Goal: Task Accomplishment & Management: Use online tool/utility

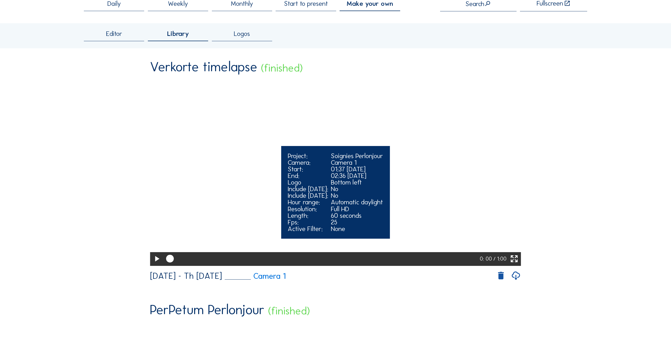
scroll to position [79, 0]
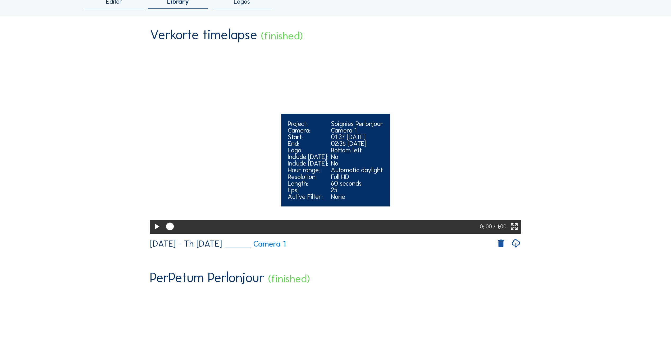
click at [157, 233] on icon at bounding box center [156, 227] width 9 height 11
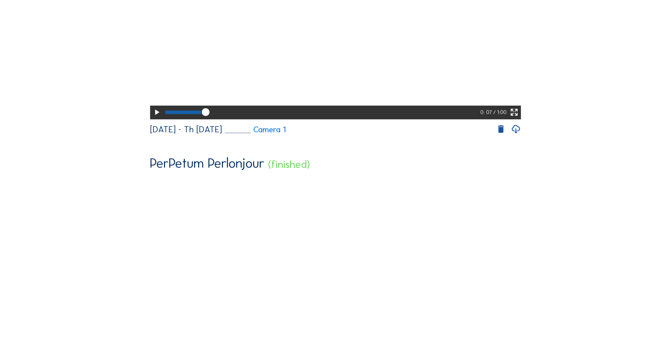
scroll to position [291, 0]
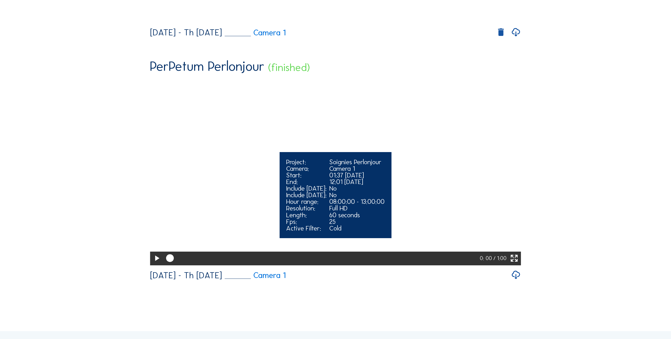
click at [193, 252] on video "Your browser does not support the video tag." at bounding box center [335, 171] width 371 height 185
click at [193, 251] on video "Your browser does not support the video tag." at bounding box center [335, 171] width 371 height 185
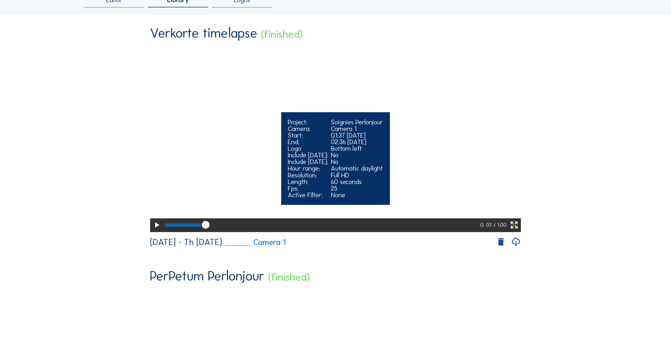
scroll to position [79, 0]
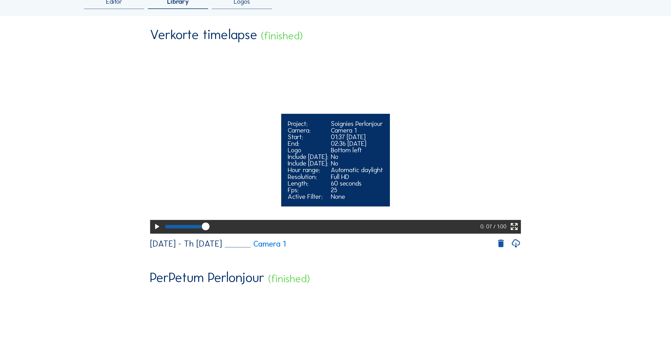
click at [243, 168] on video "Your browser does not support the video tag." at bounding box center [335, 140] width 371 height 185
click at [289, 154] on div "Logo" at bounding box center [308, 150] width 40 height 7
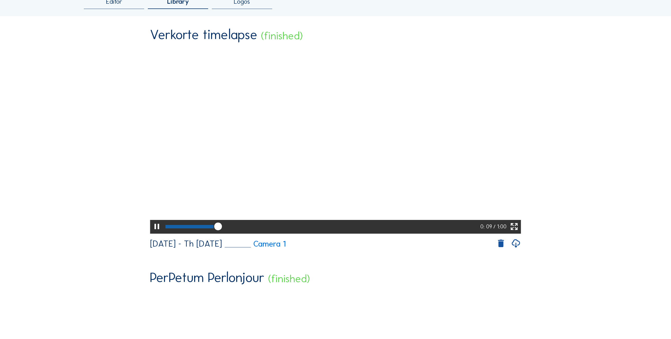
click at [519, 250] on icon at bounding box center [516, 244] width 10 height 12
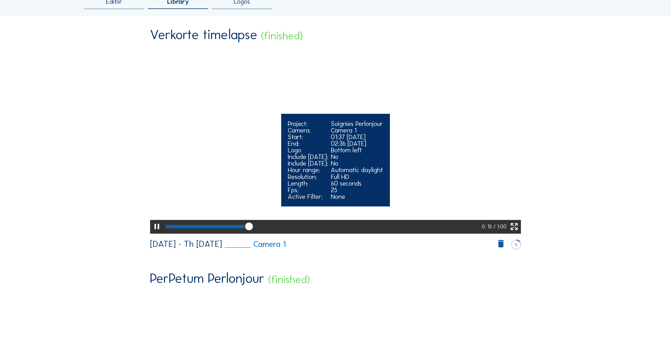
click at [155, 233] on icon at bounding box center [156, 227] width 9 height 11
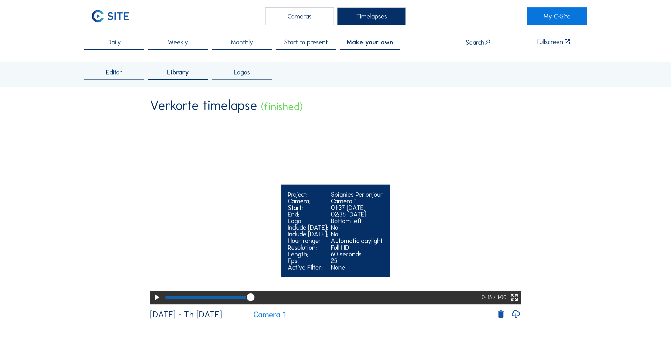
scroll to position [0, 0]
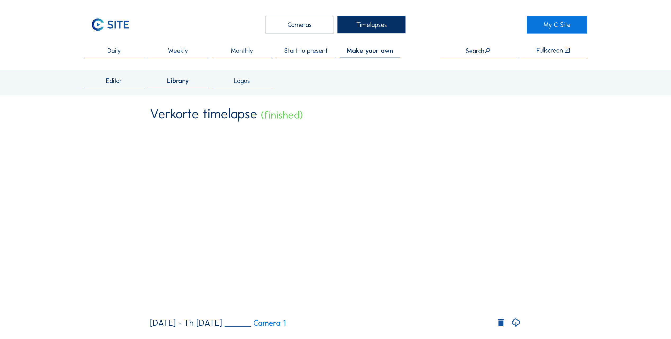
click at [135, 53] on div "Daily" at bounding box center [114, 52] width 60 height 11
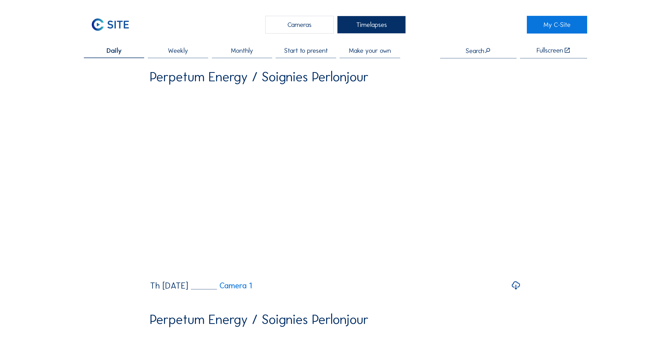
click at [319, 54] on span "Start to present" at bounding box center [306, 50] width 44 height 7
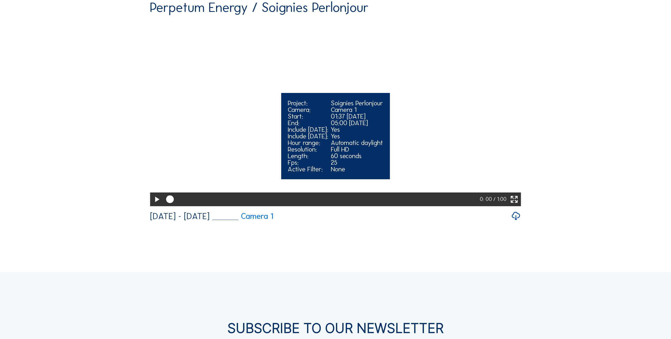
scroll to position [79, 0]
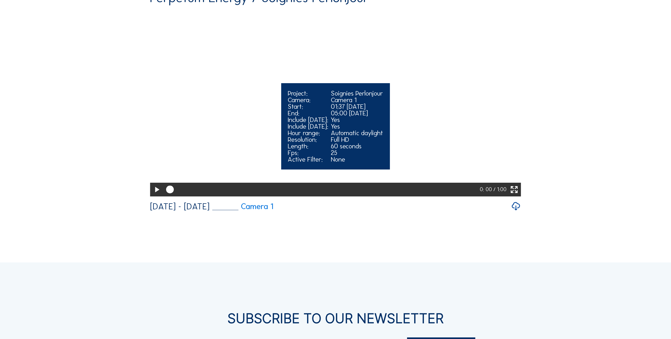
click at [281, 140] on div "Project: Soignies Perlonjour Camera: Camera 1 Start: 01:37 [DATE] End: 05:00 [D…" at bounding box center [335, 126] width 109 height 86
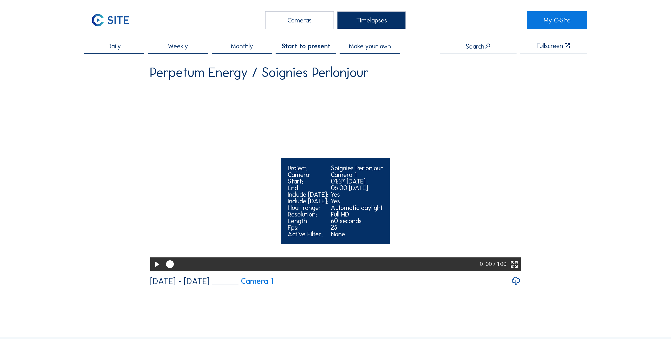
scroll to position [0, 0]
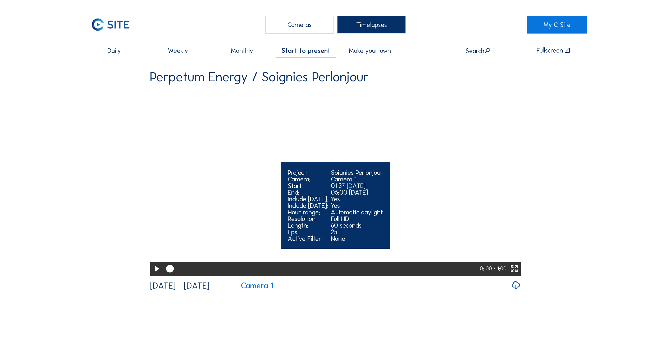
click at [155, 275] on icon at bounding box center [156, 269] width 9 height 11
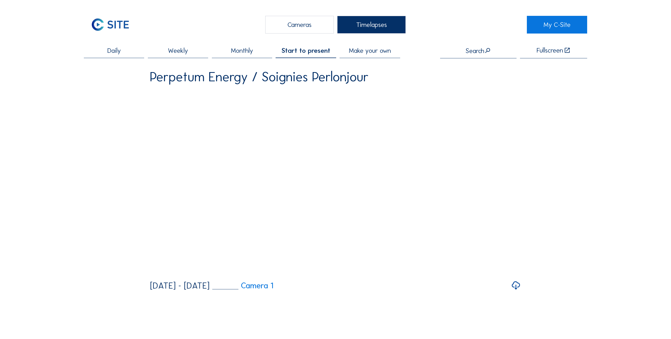
drag, startPoint x: 203, startPoint y: 295, endPoint x: 254, endPoint y: 302, distance: 51.2
click at [254, 291] on div "Perpetum Energy / Soignies Perlonjour Your browser does not support the video t…" at bounding box center [335, 180] width 371 height 221
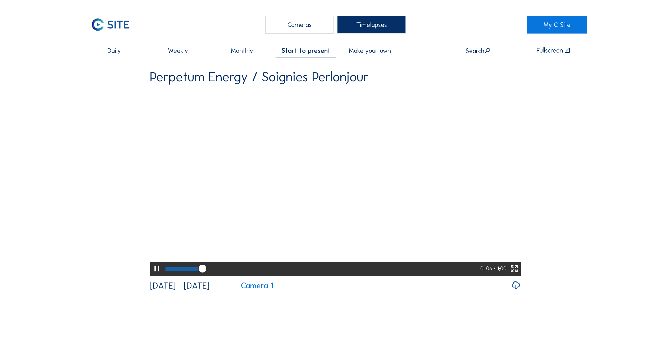
drag, startPoint x: 254, startPoint y: 302, endPoint x: 235, endPoint y: 294, distance: 20.3
click at [235, 276] on div "Your browser does not support the video tag. 0: 06 / 1:00" at bounding box center [335, 183] width 371 height 187
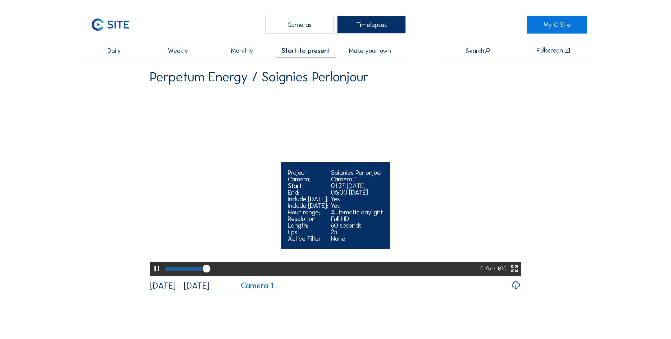
click at [222, 276] on div at bounding box center [321, 269] width 317 height 14
drag, startPoint x: 233, startPoint y: 293, endPoint x: 278, endPoint y: 295, distance: 45.8
click at [277, 276] on div at bounding box center [322, 269] width 318 height 14
click at [316, 276] on div at bounding box center [321, 269] width 317 height 14
click at [425, 276] on div at bounding box center [321, 269] width 317 height 14
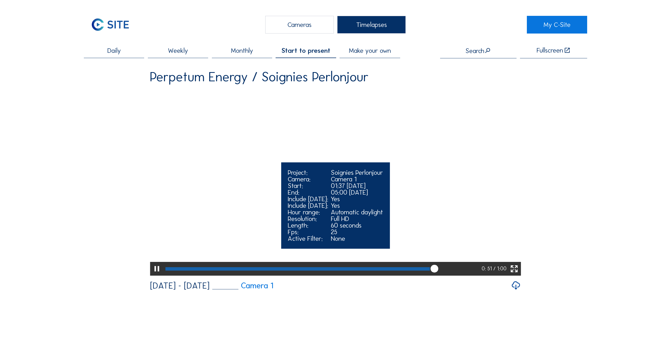
drag, startPoint x: 429, startPoint y: 294, endPoint x: 327, endPoint y: 295, distance: 102.3
click at [332, 276] on div at bounding box center [322, 269] width 318 height 14
click at [295, 276] on div at bounding box center [321, 269] width 317 height 14
click at [269, 271] on div at bounding box center [233, 269] width 136 height 3
click at [249, 271] on div at bounding box center [218, 269] width 107 height 3
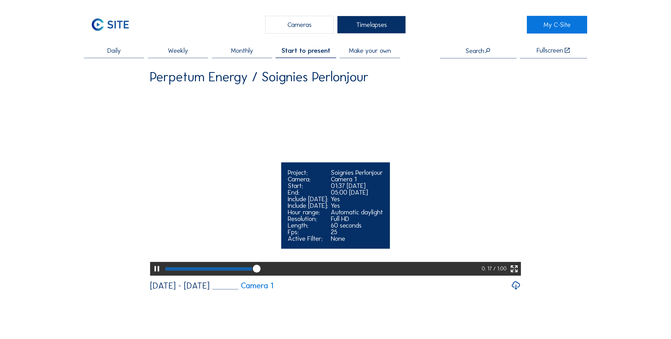
click at [240, 271] on div at bounding box center [208, 269] width 87 height 3
click at [229, 271] on div at bounding box center [203, 269] width 77 height 3
click at [221, 271] on div at bounding box center [197, 269] width 64 height 3
click at [213, 271] on div at bounding box center [194, 269] width 58 height 3
click at [209, 276] on div at bounding box center [321, 269] width 317 height 14
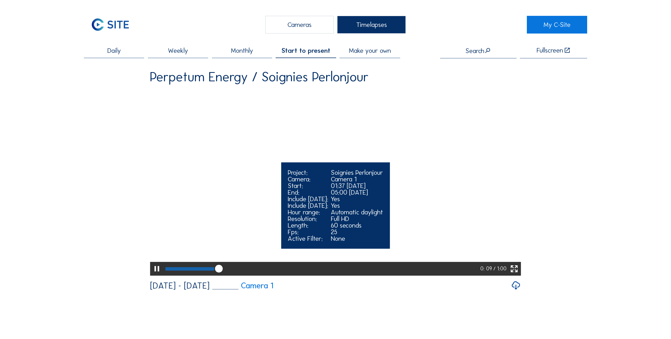
click at [203, 276] on div at bounding box center [321, 269] width 317 height 14
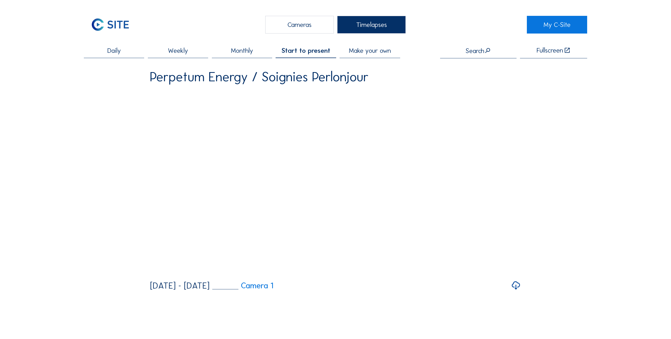
click at [118, 54] on span "Daily" at bounding box center [113, 50] width 13 height 7
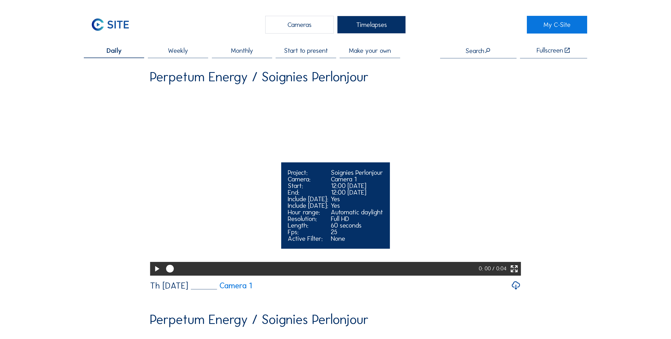
click at [360, 173] on video "Your browser does not support the video tag." at bounding box center [335, 182] width 371 height 185
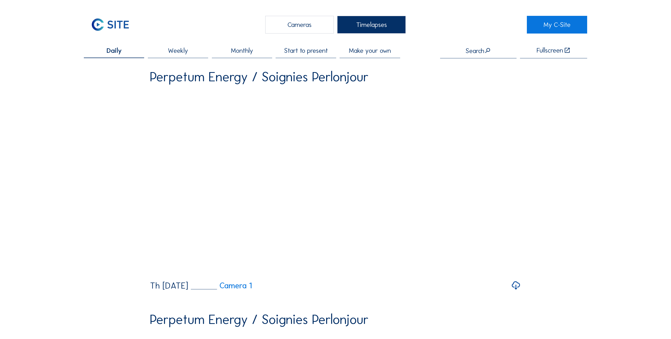
click at [161, 53] on div "Weekly" at bounding box center [178, 52] width 60 height 11
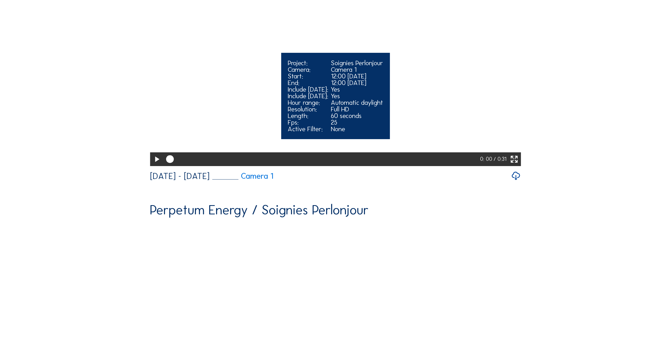
scroll to position [317, 0]
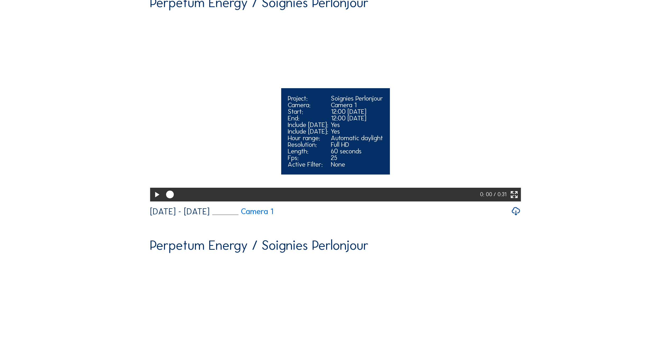
click at [250, 124] on video "Your browser does not support the video tag." at bounding box center [335, 107] width 371 height 185
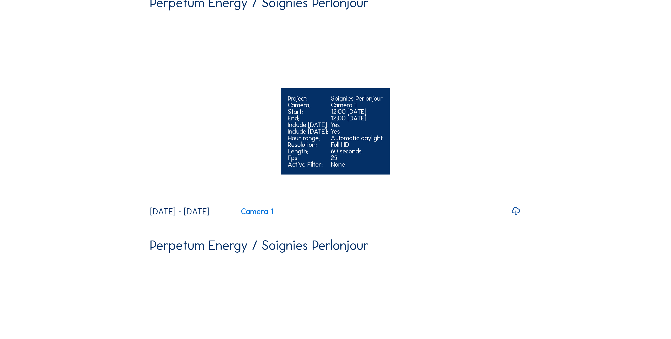
click at [249, 123] on video "Your browser does not support the video tag." at bounding box center [335, 107] width 371 height 185
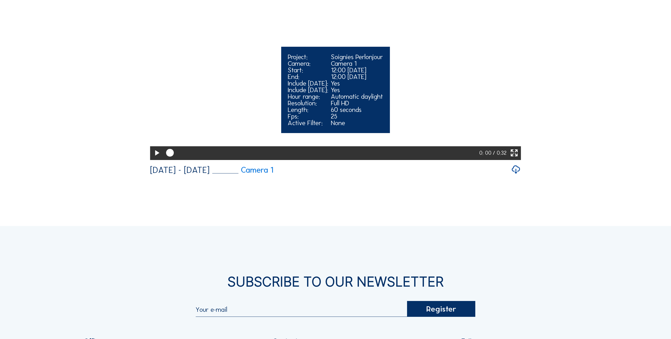
scroll to position [1375, 0]
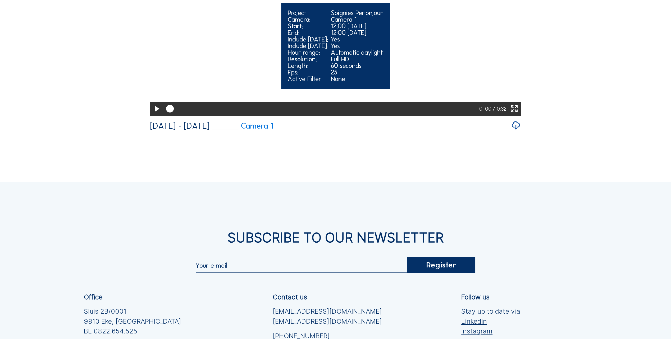
click at [322, 115] on video "Your browser does not support the video tag." at bounding box center [335, 22] width 371 height 185
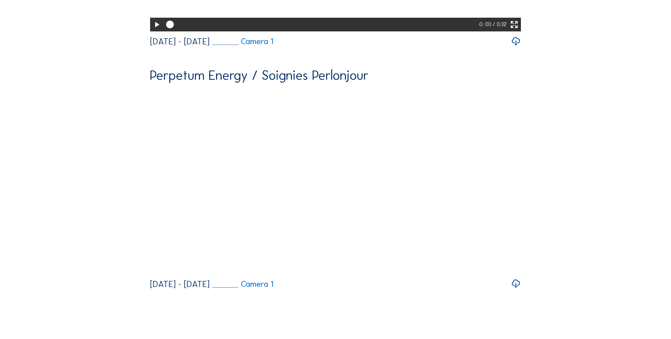
scroll to position [1137, 0]
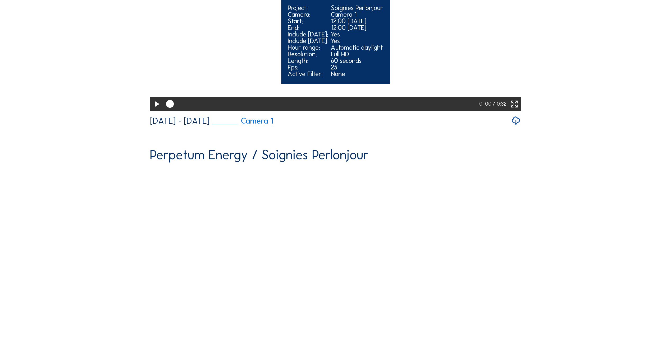
click at [298, 98] on video "Your browser does not support the video tag." at bounding box center [335, 17] width 371 height 185
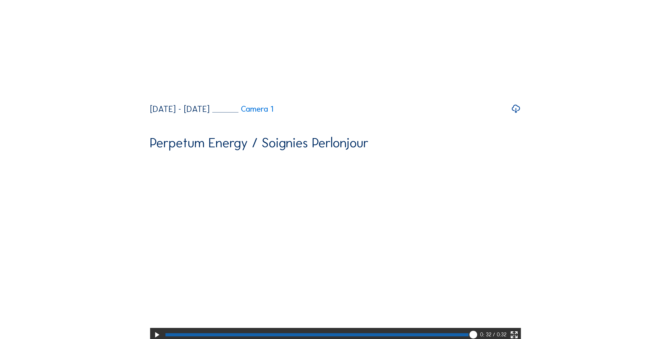
scroll to position [846, 0]
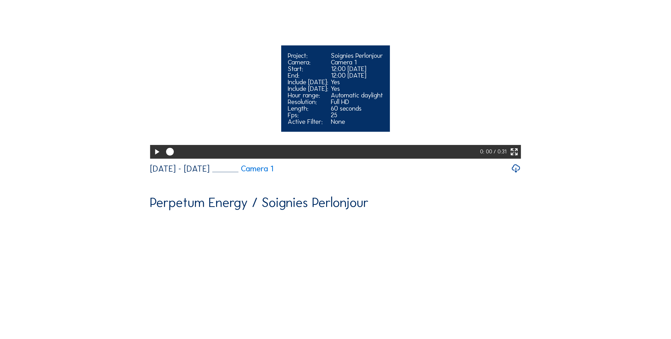
click at [401, 158] on video "Your browser does not support the video tag." at bounding box center [335, 65] width 371 height 185
click at [331, 159] on div at bounding box center [321, 152] width 317 height 14
click at [384, 159] on div at bounding box center [322, 152] width 318 height 14
drag, startPoint x: 422, startPoint y: 254, endPoint x: 425, endPoint y: 254, distance: 3.4
click at [423, 159] on div at bounding box center [322, 152] width 318 height 14
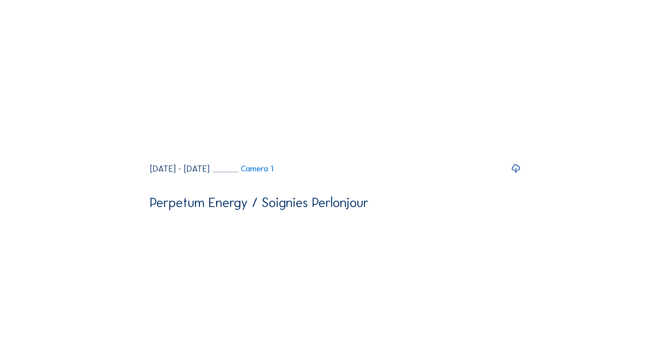
click at [457, 174] on div "Perpetum Energy / Soignies Perlonjour Your browser does not support the video t…" at bounding box center [335, 63] width 371 height 221
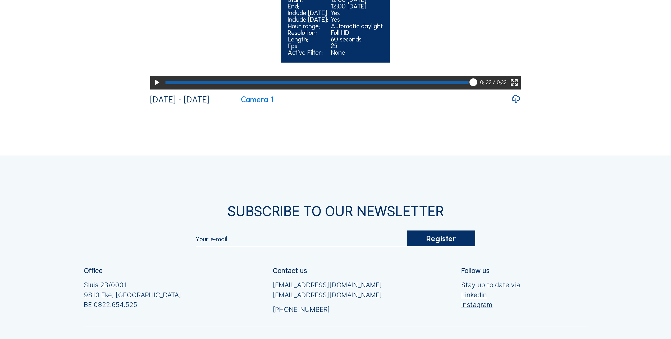
scroll to position [1427, 0]
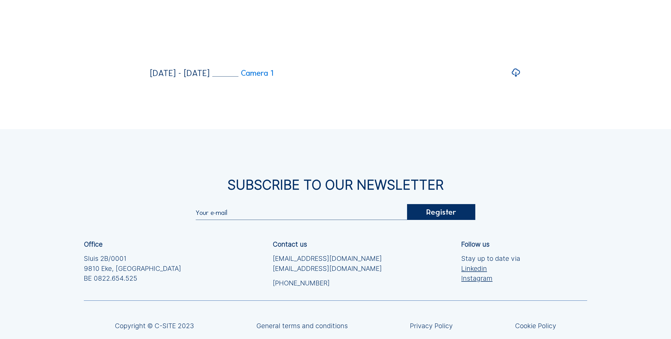
click at [519, 79] on icon at bounding box center [516, 73] width 10 height 12
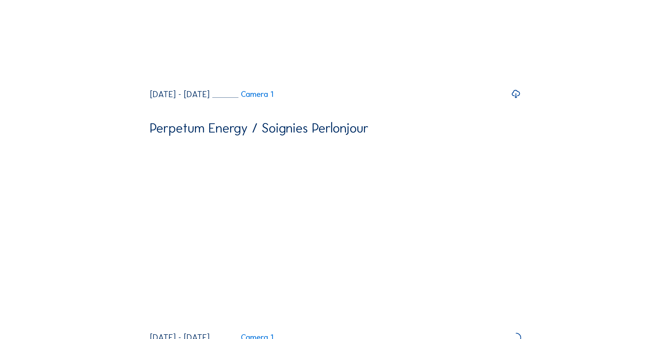
scroll to position [1137, 0]
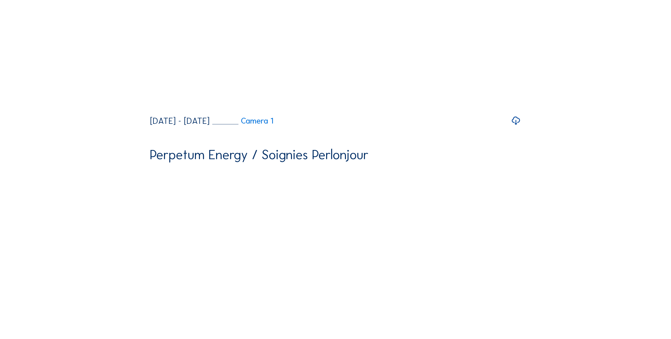
click at [518, 127] on icon at bounding box center [516, 121] width 10 height 12
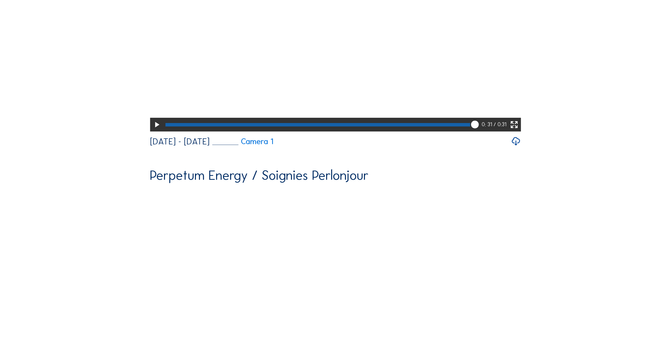
scroll to position [846, 0]
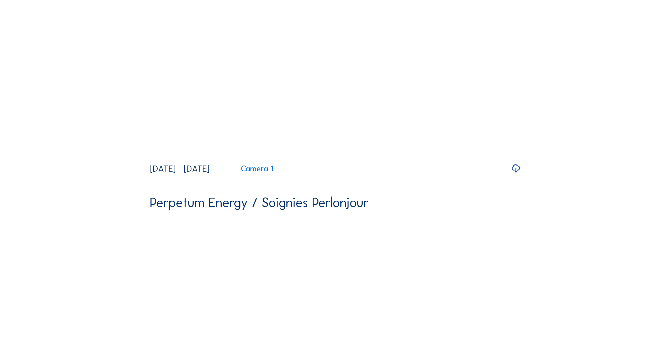
click at [519, 175] on icon at bounding box center [516, 169] width 10 height 12
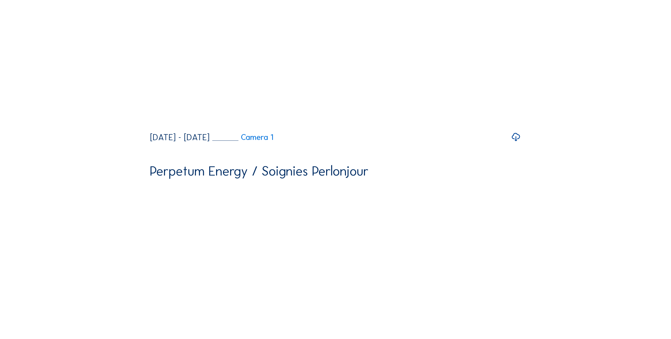
click at [518, 144] on icon at bounding box center [516, 137] width 10 height 12
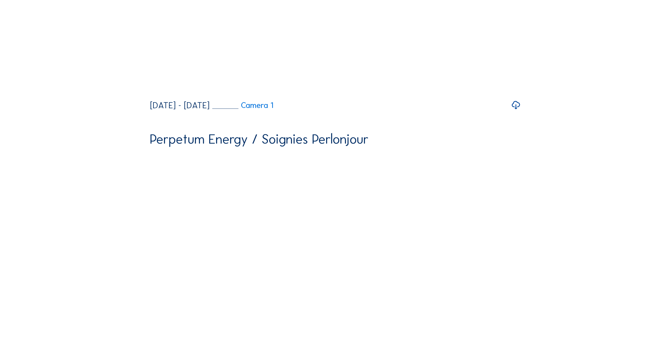
scroll to position [423, 0]
click at [514, 112] on icon at bounding box center [516, 106] width 10 height 12
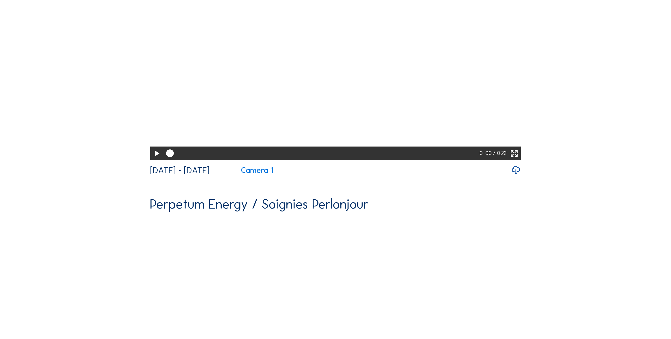
scroll to position [0, 0]
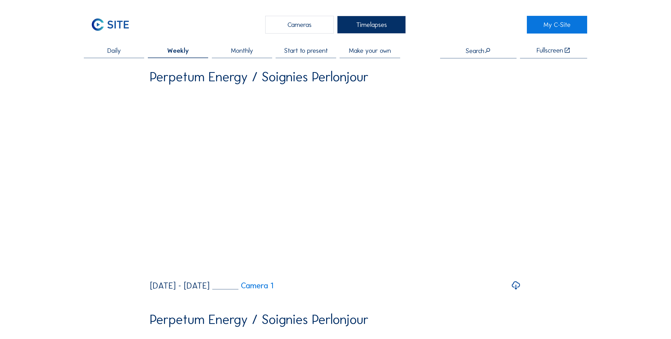
click at [396, 55] on div "Make your own" at bounding box center [369, 52] width 60 height 11
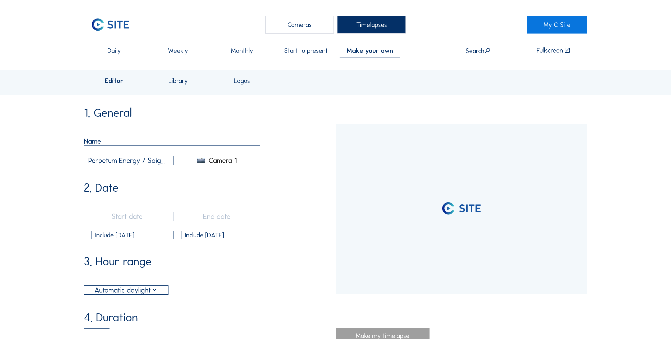
type input "[DATE] 13:37"
type input "[DATE] 14:36"
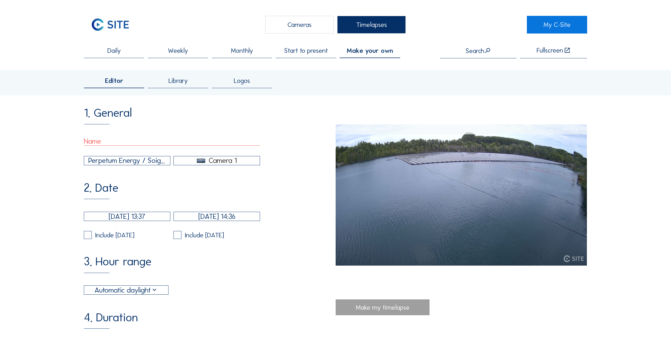
drag, startPoint x: 101, startPoint y: 145, endPoint x: 103, endPoint y: 145, distance: 2.7
click at [103, 145] on input "text" at bounding box center [172, 141] width 176 height 9
type input "W"
click at [95, 146] on input "Timplapse construction" at bounding box center [172, 141] width 176 height 9
type input "Timeplapse construction"
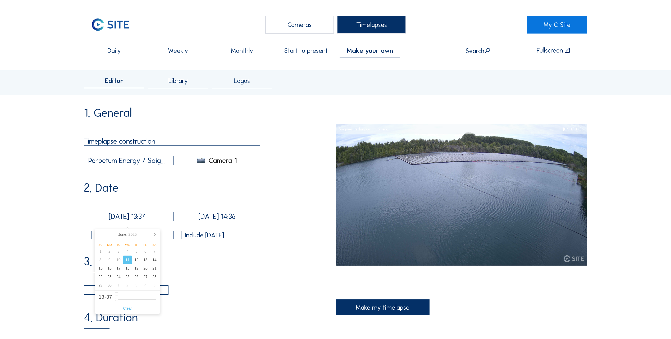
click at [106, 221] on input "[DATE] 13:37" at bounding box center [127, 216] width 86 height 9
click at [153, 238] on icon at bounding box center [154, 235] width 8 height 8
click at [110, 261] on div "7" at bounding box center [109, 260] width 9 height 8
type input "[DATE] 13:37"
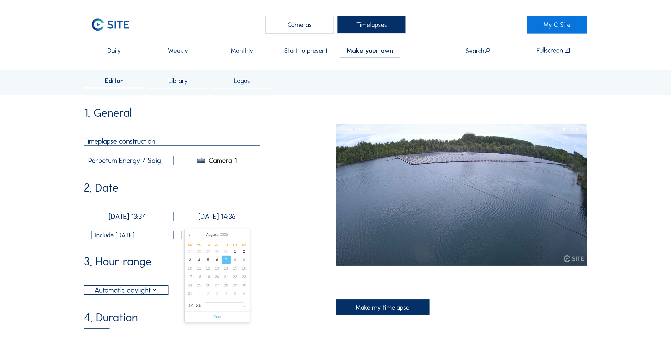
click at [207, 221] on input "[DATE] 14:36" at bounding box center [216, 216] width 86 height 9
click at [228, 261] on div "7" at bounding box center [226, 260] width 9 height 8
type input "[DATE] 14:36"
click at [228, 261] on div "7" at bounding box center [226, 260] width 9 height 8
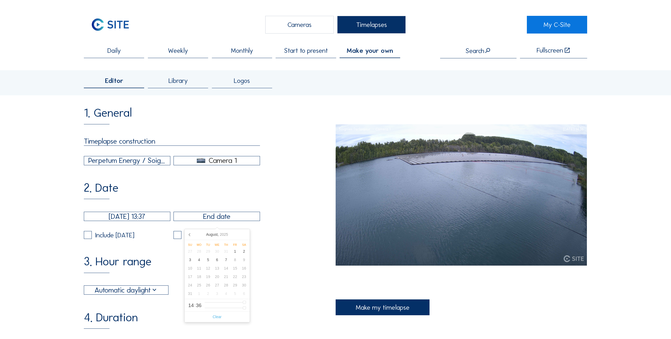
click at [171, 262] on div "3. Hour range Automatic daylight 06:00 From 18:00 To" at bounding box center [209, 275] width 251 height 39
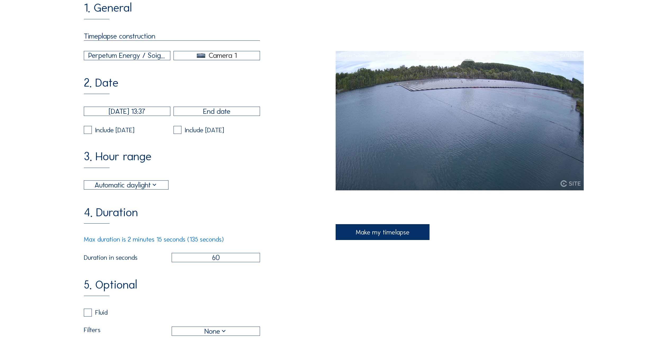
scroll to position [106, 0]
click at [139, 196] on div "1. General Timeplapse construction Perpetum Energy / Soignies Perlonjour Camera…" at bounding box center [209, 211] width 251 height 418
click at [142, 190] on div "Automatic daylight" at bounding box center [126, 184] width 64 height 11
click at [142, 191] on div "Automatic daylight" at bounding box center [127, 193] width 76 height 5
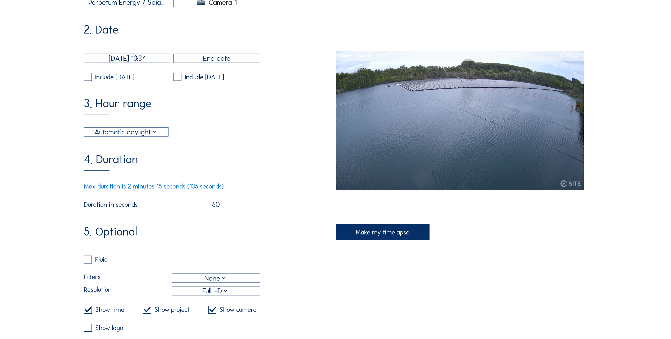
scroll to position [159, 0]
drag, startPoint x: 236, startPoint y: 212, endPoint x: 183, endPoint y: 213, distance: 52.1
click at [183, 209] on input "60" at bounding box center [216, 204] width 88 height 9
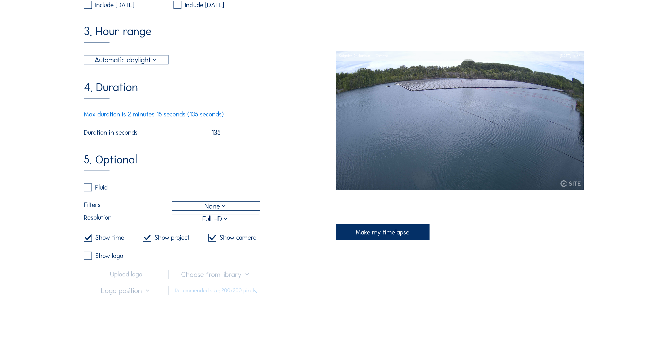
scroll to position [238, 0]
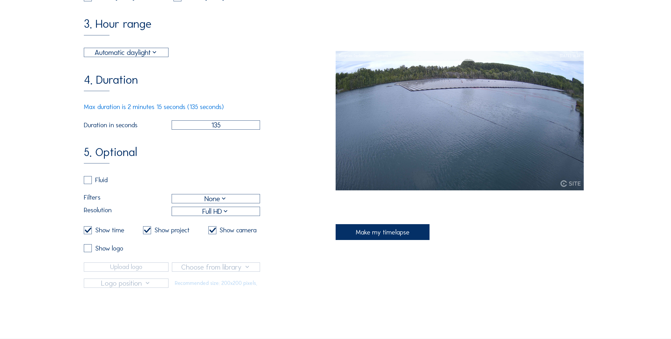
type input "135"
click at [105, 234] on div "Show time" at bounding box center [109, 230] width 29 height 7
click at [88, 234] on label at bounding box center [88, 231] width 8 height 8
click at [87, 232] on input "checkbox" at bounding box center [85, 230] width 3 height 3
checkbox input "false"
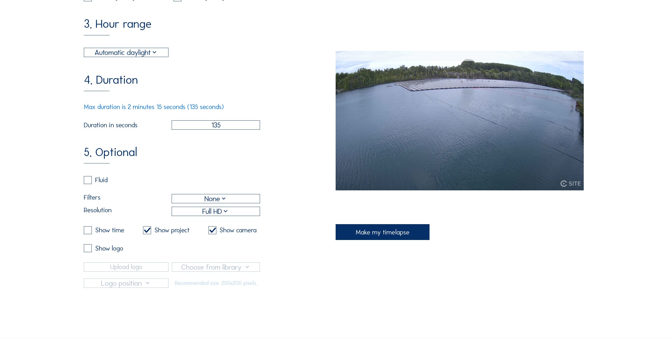
click at [150, 234] on div "Show project" at bounding box center [166, 231] width 47 height 8
click at [211, 234] on label at bounding box center [212, 231] width 8 height 8
click at [211, 232] on input "checkbox" at bounding box center [209, 230] width 3 height 3
click at [210, 232] on input "checkbox" at bounding box center [209, 230] width 3 height 3
click at [208, 234] on label at bounding box center [212, 231] width 8 height 8
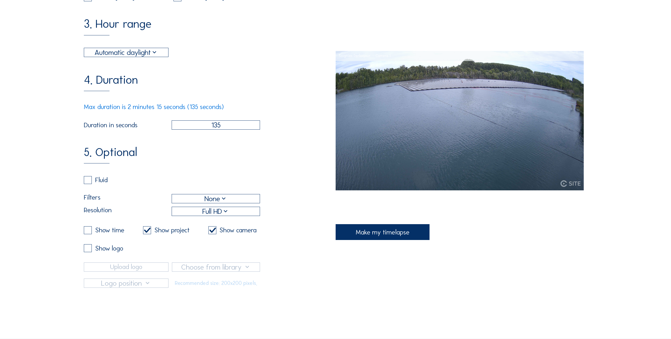
click at [208, 232] on input "checkbox" at bounding box center [209, 230] width 3 height 3
checkbox input "false"
click at [148, 234] on label at bounding box center [147, 231] width 8 height 8
click at [146, 232] on input "checkbox" at bounding box center [144, 230] width 3 height 3
checkbox input "false"
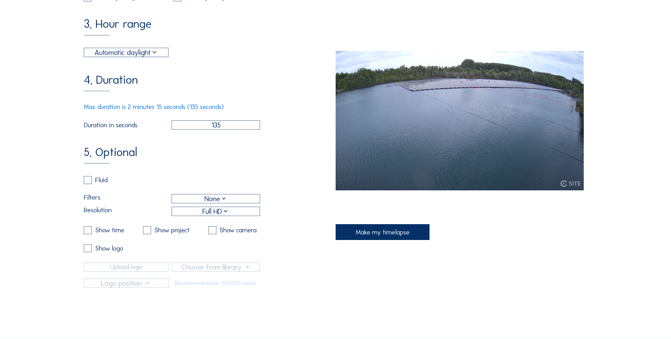
click at [87, 252] on label at bounding box center [88, 249] width 8 height 8
click at [87, 250] on input "checkbox" at bounding box center [85, 248] width 3 height 3
checkbox input "true"
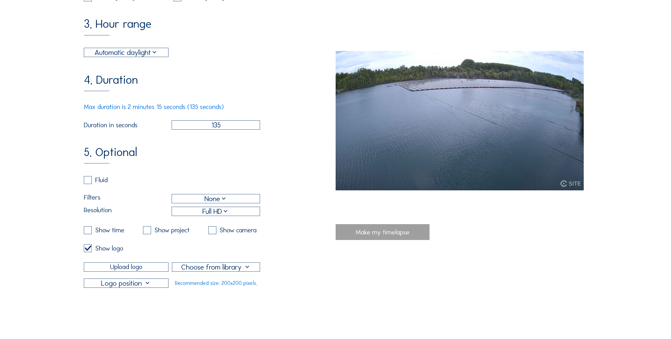
click at [147, 234] on label at bounding box center [147, 231] width 8 height 8
click at [146, 232] on input "checkbox" at bounding box center [144, 230] width 3 height 3
click at [147, 234] on label at bounding box center [147, 231] width 8 height 8
click at [146, 232] on input "checkbox" at bounding box center [144, 230] width 3 height 3
click at [147, 234] on label at bounding box center [147, 231] width 8 height 8
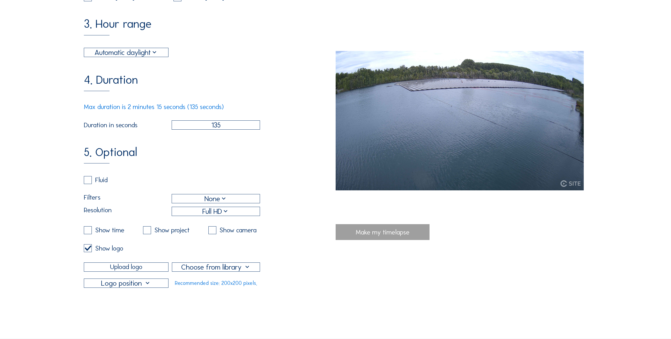
click at [146, 232] on input "checkbox" at bounding box center [144, 230] width 3 height 3
click at [147, 234] on label at bounding box center [147, 231] width 8 height 8
click at [146, 232] on input "checkbox" at bounding box center [144, 230] width 3 height 3
checkbox input "false"
click at [89, 234] on label at bounding box center [88, 231] width 8 height 8
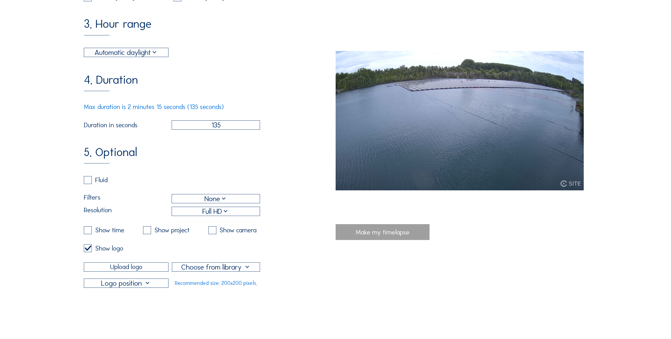
click at [87, 232] on input "checkbox" at bounding box center [85, 230] width 3 height 3
click at [89, 234] on label at bounding box center [88, 231] width 8 height 8
click at [87, 232] on input "checkbox" at bounding box center [85, 230] width 3 height 3
checkbox input "false"
click at [90, 184] on label at bounding box center [88, 180] width 8 height 8
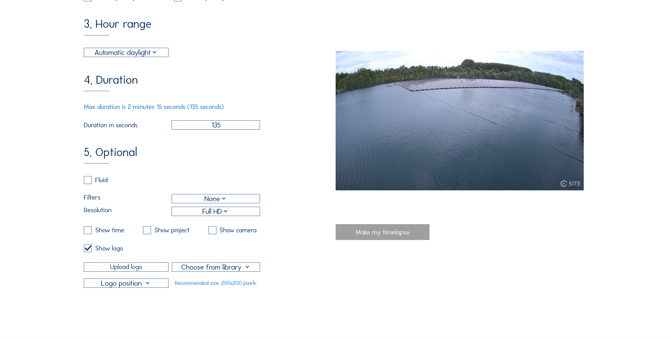
click at [87, 182] on input "checkbox" at bounding box center [85, 179] width 3 height 3
checkbox input "true"
checkbox input "false"
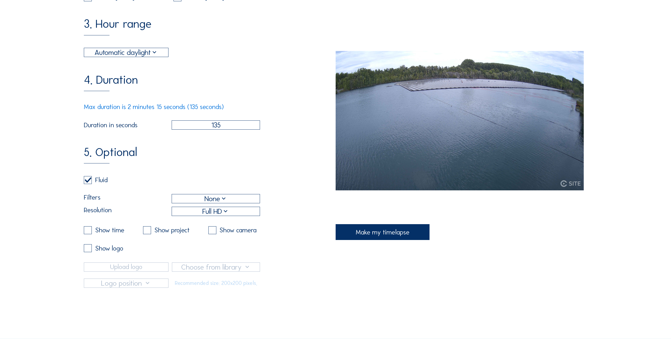
click at [90, 184] on label at bounding box center [88, 180] width 8 height 8
click at [87, 182] on input "checkbox" at bounding box center [85, 179] width 3 height 3
checkbox input "false"
checkbox input "true"
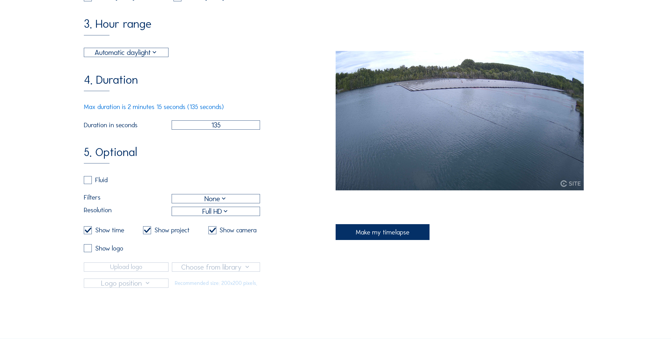
checkbox input "true"
click at [90, 234] on label at bounding box center [88, 231] width 8 height 8
click at [87, 232] on input "checkbox" at bounding box center [85, 230] width 3 height 3
checkbox input "false"
drag, startPoint x: 149, startPoint y: 242, endPoint x: 173, endPoint y: 244, distance: 24.5
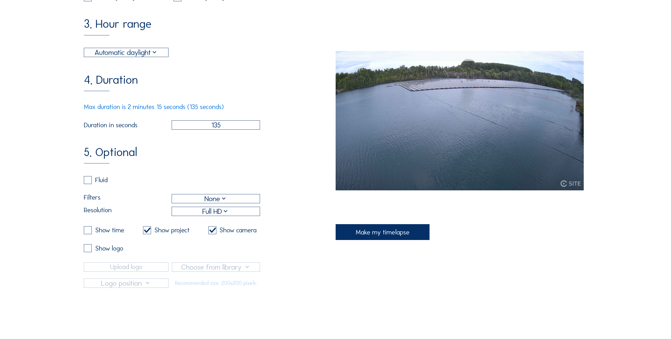
click at [149, 234] on label at bounding box center [147, 231] width 8 height 8
click at [146, 232] on input "checkbox" at bounding box center [144, 230] width 3 height 3
checkbox input "false"
click at [208, 234] on label at bounding box center [212, 231] width 8 height 8
click at [208, 232] on input "checkbox" at bounding box center [209, 230] width 3 height 3
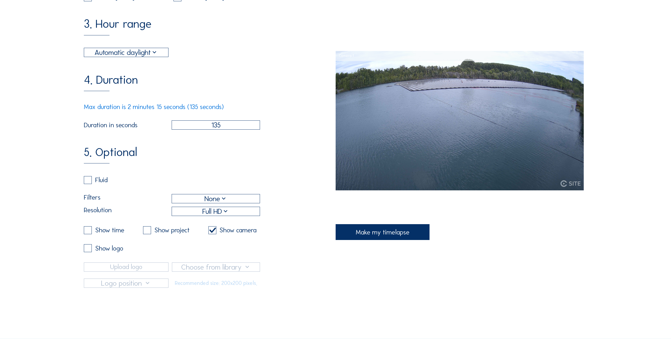
checkbox input "false"
click at [89, 252] on label at bounding box center [88, 249] width 8 height 8
click at [87, 250] on input "checkbox" at bounding box center [85, 248] width 3 height 3
checkbox input "true"
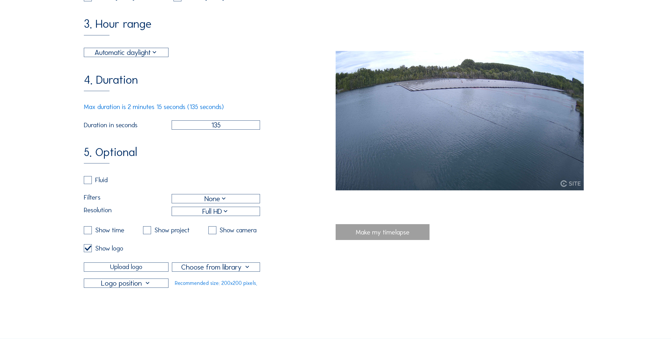
click at [231, 203] on div "None" at bounding box center [216, 199] width 88 height 9
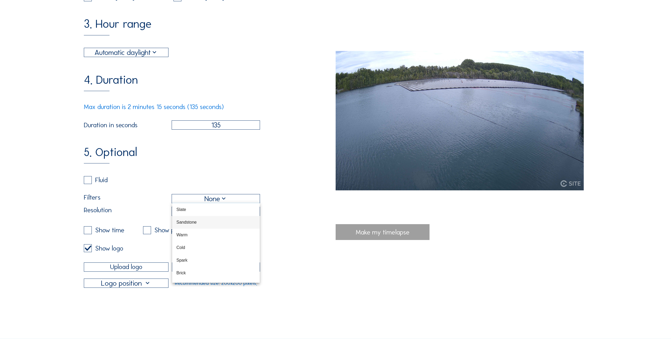
scroll to position [25, 0]
click at [213, 169] on div "5. Optional Fluid Filters None Resolution Full HD Show time Show project Show c…" at bounding box center [209, 217] width 251 height 141
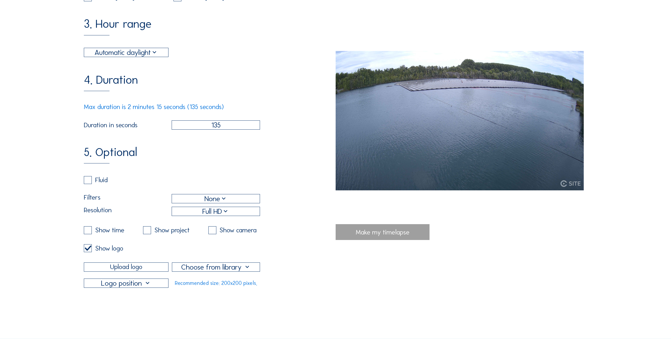
scroll to position [0, 0]
click at [224, 217] on div "Full HD" at bounding box center [215, 211] width 27 height 11
click at [218, 178] on div "5. Optional Fluid Filters None Resolution Full HD Show time Show project Show c…" at bounding box center [209, 217] width 251 height 141
click at [201, 272] on div at bounding box center [215, 267] width 87 height 9
click at [208, 279] on img at bounding box center [216, 282] width 20 height 12
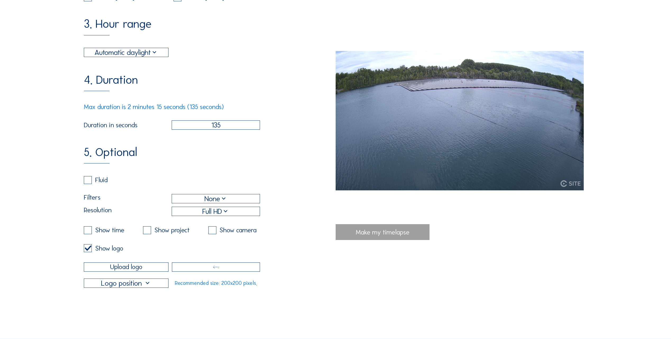
click at [156, 288] on div at bounding box center [126, 283] width 84 height 9
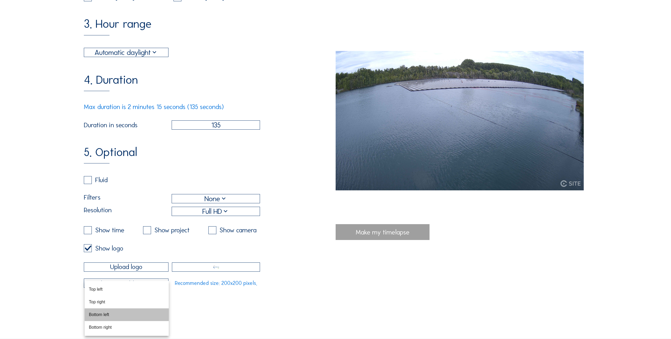
click at [125, 314] on div "Bottom left" at bounding box center [127, 314] width 76 height 5
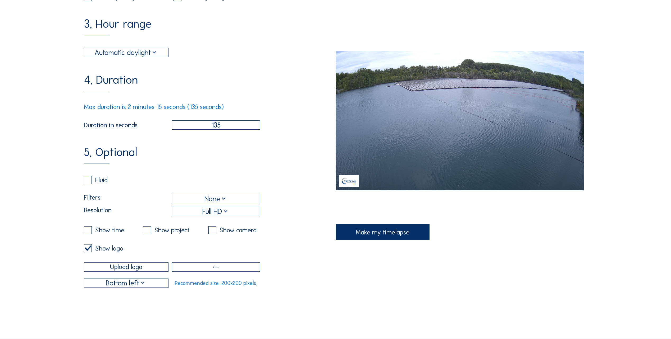
click at [350, 184] on img at bounding box center [349, 181] width 20 height 12
click at [140, 272] on input "Upload logo" at bounding box center [126, 267] width 85 height 9
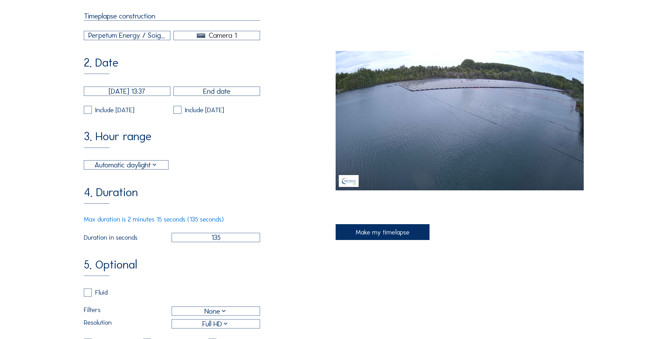
scroll to position [132, 0]
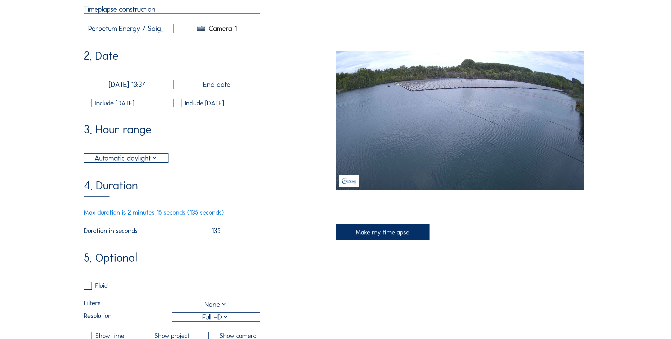
click at [381, 237] on div "Make my timelapse" at bounding box center [382, 232] width 94 height 16
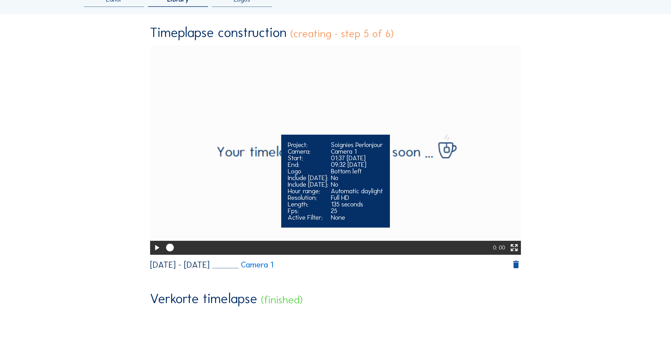
scroll to position [79, 0]
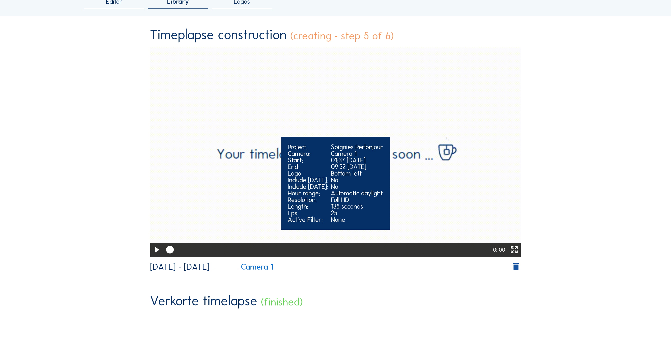
click at [227, 186] on video "Your browser does not support the video tag." at bounding box center [335, 152] width 371 height 209
click at [220, 192] on video "Your browser does not support the video tag." at bounding box center [335, 152] width 371 height 209
click at [317, 109] on video "Your browser does not support the video tag." at bounding box center [335, 152] width 371 height 209
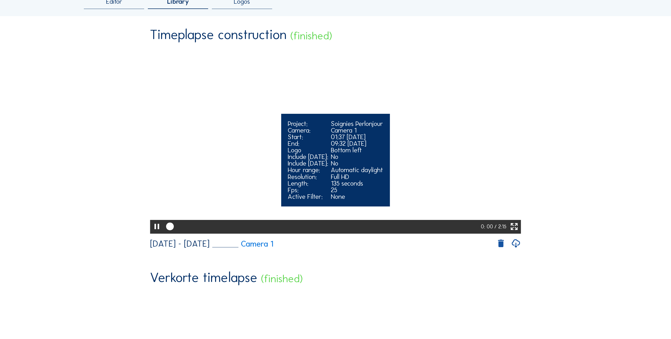
click at [153, 233] on icon at bounding box center [156, 227] width 9 height 11
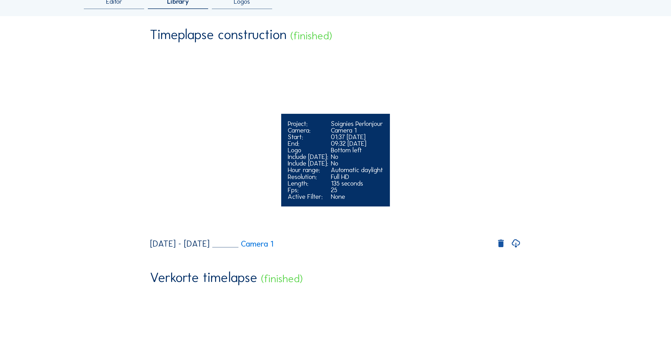
click at [155, 233] on video "Your browser does not support the video tag." at bounding box center [335, 140] width 371 height 185
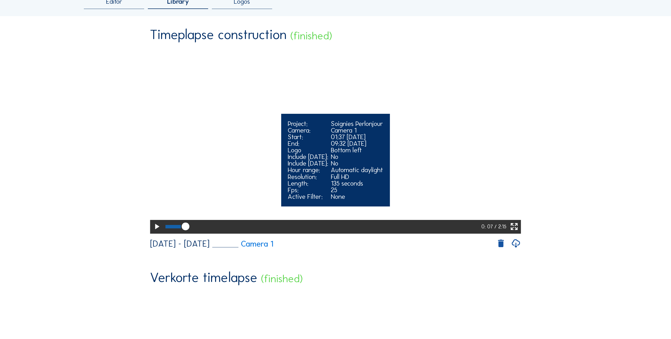
click at [518, 233] on icon at bounding box center [513, 227] width 9 height 11
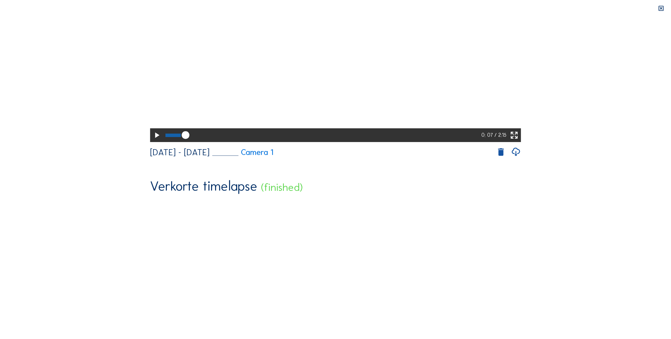
scroll to position [0, 0]
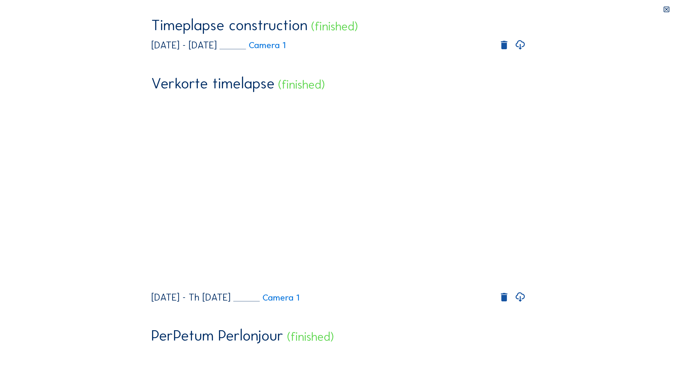
click at [519, 205] on video "Your browser does not support the video tag." at bounding box center [338, 111] width 374 height 187
click at [511, 205] on video "Your browser does not support the video tag." at bounding box center [338, 111] width 374 height 187
click at [526, 205] on video "Your browser does not support the video tag." at bounding box center [338, 111] width 374 height 187
click at [468, 120] on video "Your browser does not support the video tag." at bounding box center [338, 111] width 374 height 187
drag, startPoint x: 414, startPoint y: 213, endPoint x: 428, endPoint y: 219, distance: 15.8
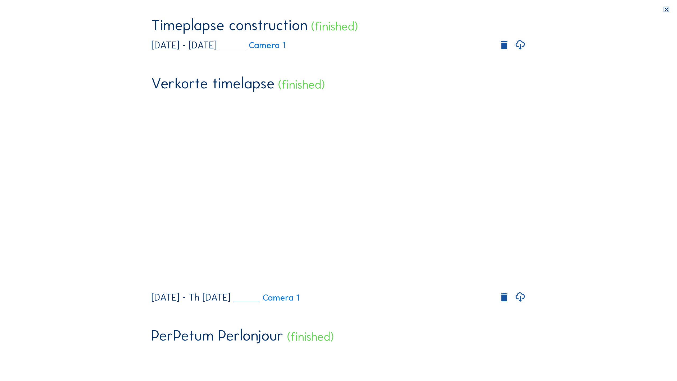
click at [417, 205] on video "Your browser does not support the video tag." at bounding box center [338, 111] width 374 height 187
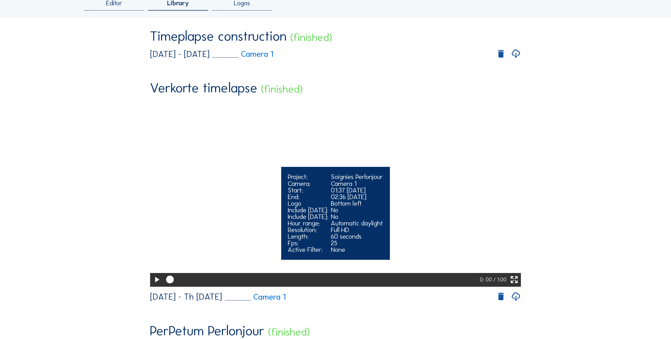
scroll to position [132, 0]
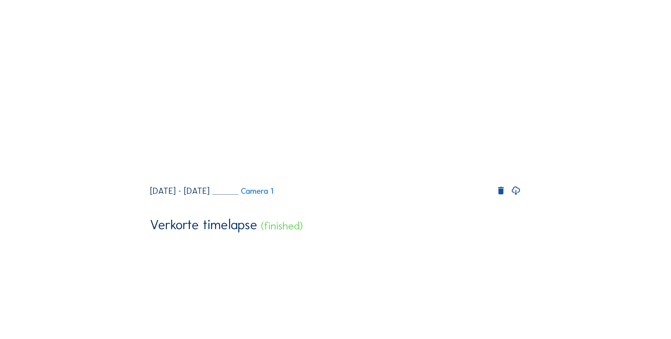
click at [517, 197] on icon at bounding box center [516, 191] width 10 height 12
click at [519, 197] on icon at bounding box center [516, 191] width 10 height 12
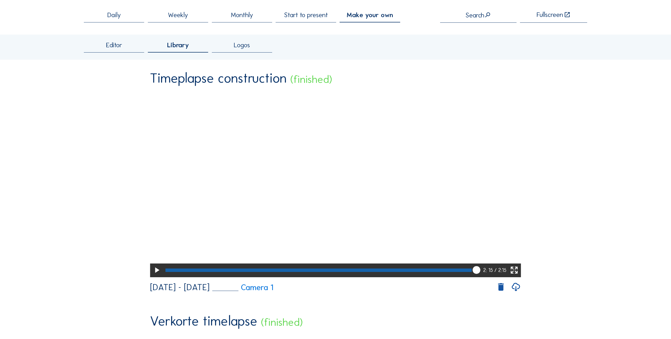
scroll to position [0, 0]
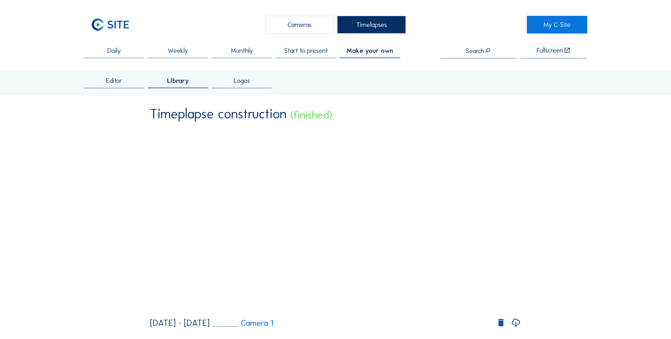
click at [193, 53] on div "Weekly" at bounding box center [178, 52] width 60 height 11
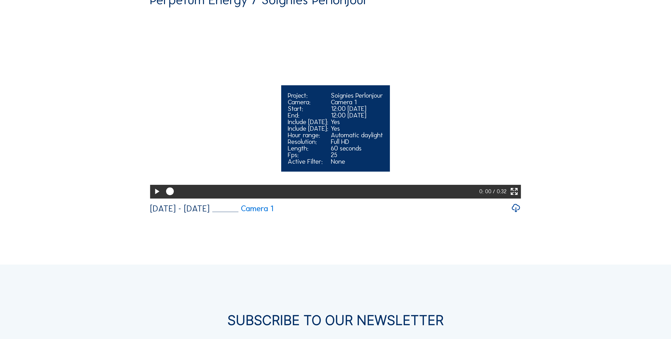
click at [263, 197] on video "Your browser does not support the video tag." at bounding box center [335, 104] width 371 height 185
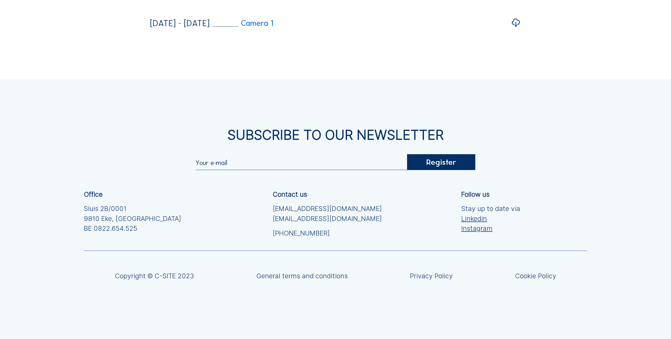
scroll to position [1477, 0]
click at [520, 30] on icon at bounding box center [516, 23] width 10 height 12
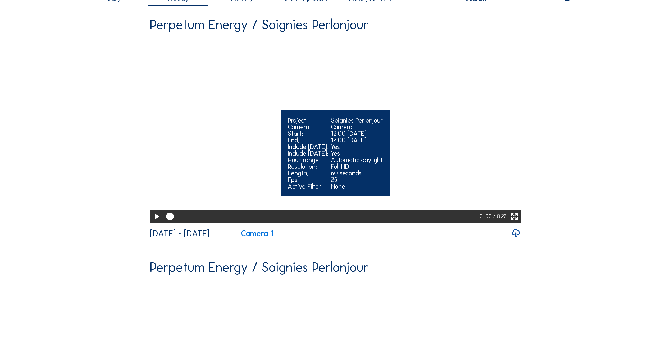
scroll to position [53, 0]
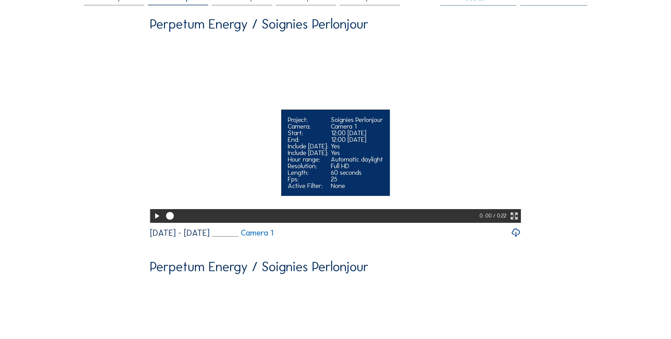
click at [275, 176] on div "Your browser does not support the video tag. Project: Soignies Perlonjour Camer…" at bounding box center [335, 130] width 371 height 187
click at [155, 222] on icon at bounding box center [156, 216] width 9 height 11
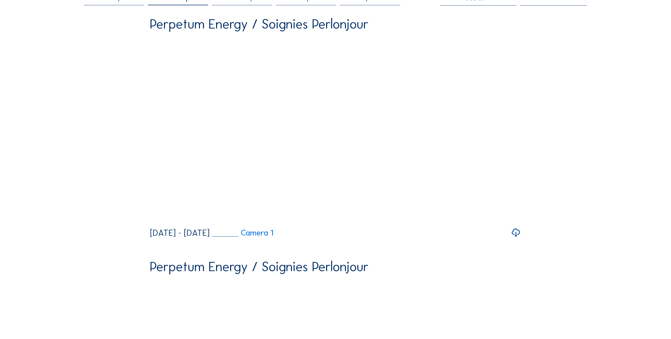
click at [517, 239] on icon at bounding box center [516, 233] width 10 height 12
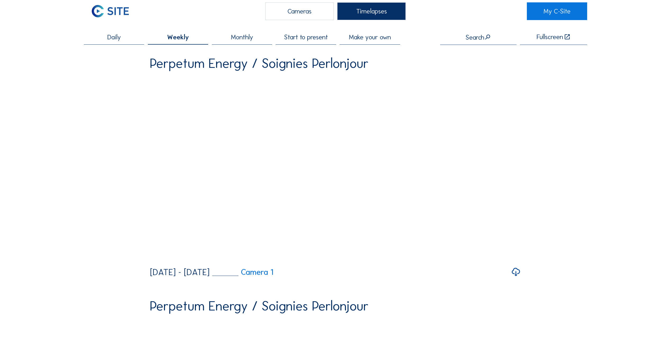
scroll to position [0, 0]
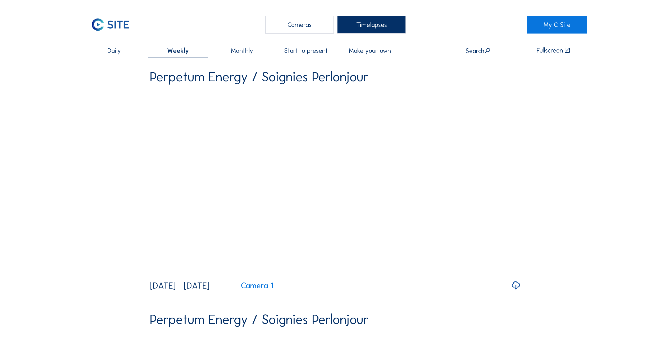
click at [358, 52] on span "Make your own" at bounding box center [370, 50] width 42 height 7
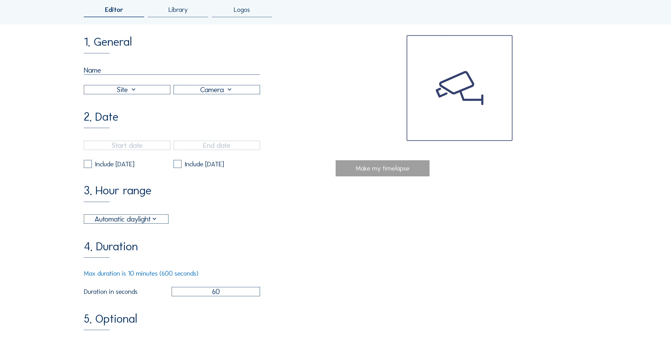
scroll to position [106, 0]
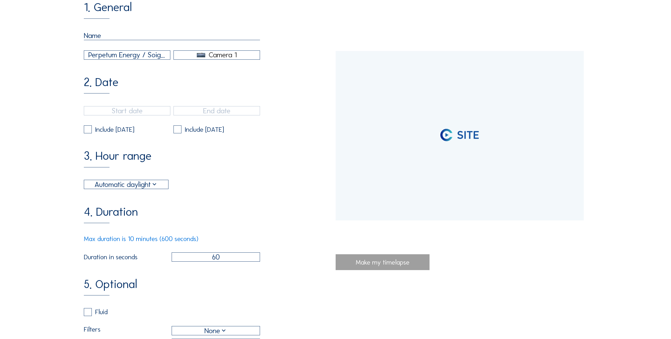
type input "[DATE] 13:37"
type input "[DATE] 14:36"
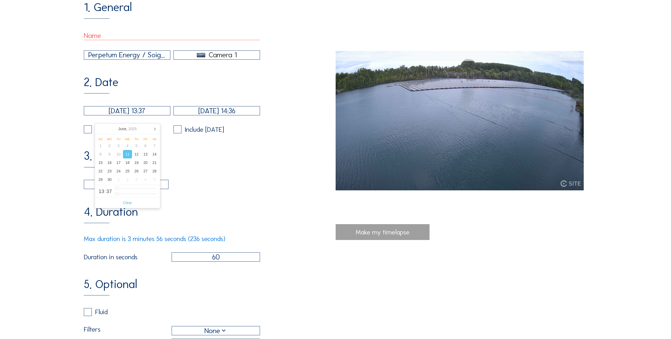
drag, startPoint x: 117, startPoint y: 116, endPoint x: 108, endPoint y: 117, distance: 8.6
click at [108, 116] on input "[DATE] 13:37" at bounding box center [127, 110] width 86 height 9
click at [153, 132] on icon at bounding box center [154, 129] width 8 height 8
click at [108, 155] on div "7" at bounding box center [109, 154] width 9 height 8
type input "[DATE] 13:37"
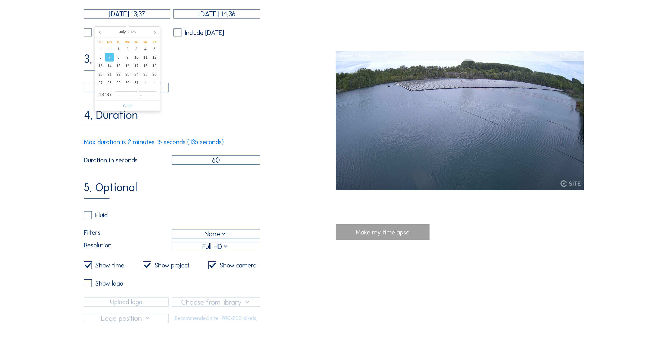
scroll to position [185, 0]
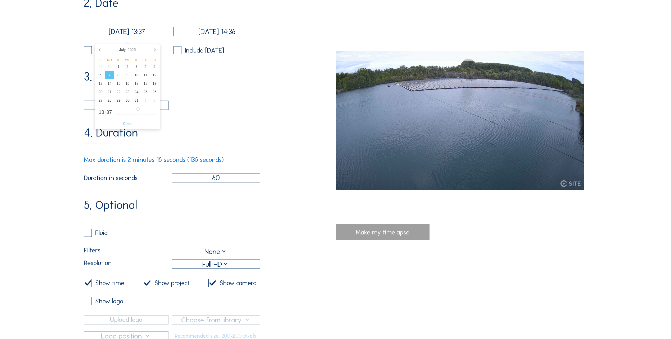
click at [216, 183] on input "60" at bounding box center [216, 177] width 88 height 9
drag, startPoint x: 226, startPoint y: 185, endPoint x: 178, endPoint y: 186, distance: 48.1
click at [178, 183] on input "60" at bounding box center [216, 177] width 88 height 9
type input "135"
drag, startPoint x: 96, startPoint y: 241, endPoint x: 94, endPoint y: 243, distance: 3.0
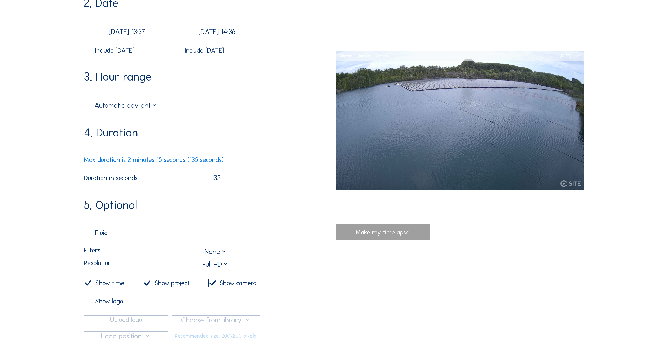
click at [96, 236] on div "Fluid" at bounding box center [101, 233] width 12 height 7
click at [86, 244] on div "Fluid" at bounding box center [172, 236] width 176 height 15
click at [91, 237] on label at bounding box center [88, 233] width 8 height 8
click at [87, 235] on input "checkbox" at bounding box center [85, 232] width 3 height 3
checkbox input "true"
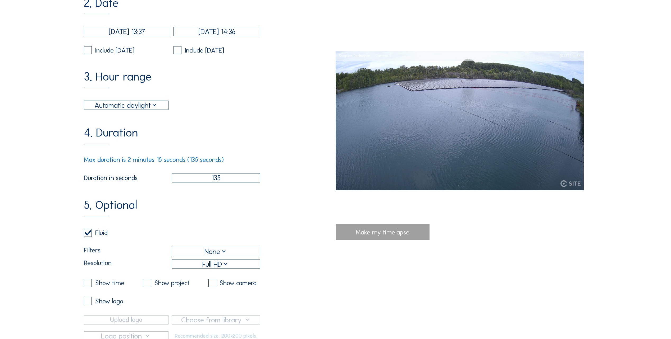
checkbox input "false"
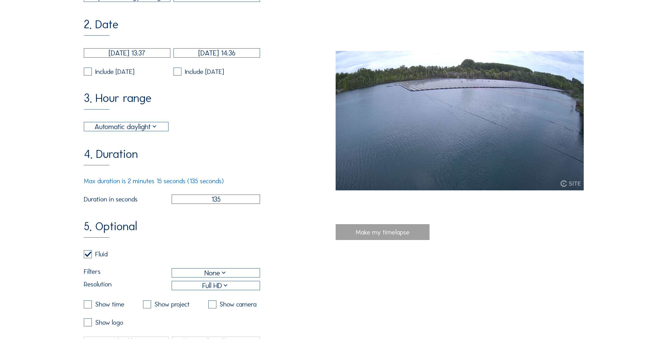
scroll to position [124, 0]
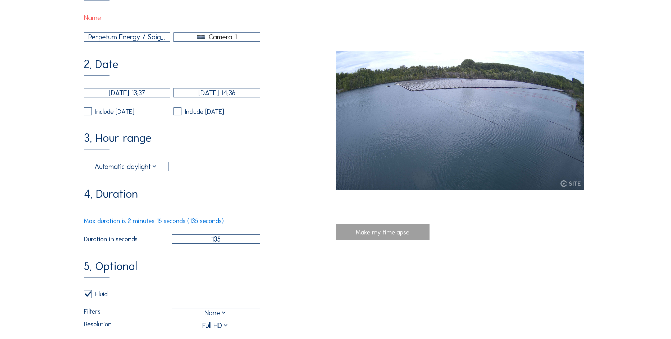
click at [135, 172] on div "Automatic daylight" at bounding box center [126, 166] width 64 height 11
click at [134, 177] on div "Automatic daylight" at bounding box center [127, 175] width 76 height 5
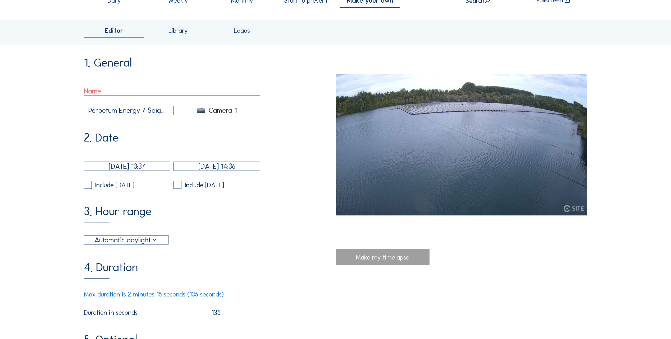
scroll to position [44, 0]
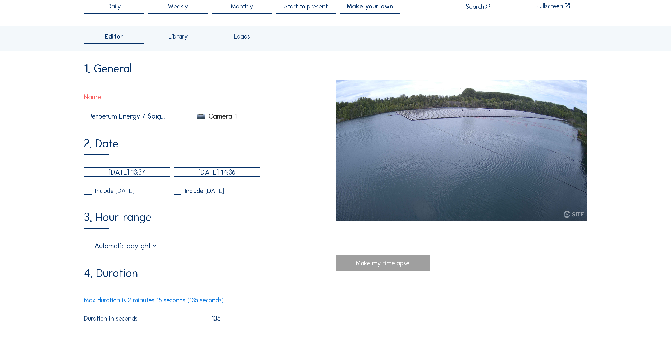
click at [142, 99] on input "text" at bounding box center [172, 97] width 176 height 9
type input "S"
type input "try 1 fluent"
click at [402, 265] on div "Make my timelapse" at bounding box center [382, 263] width 94 height 16
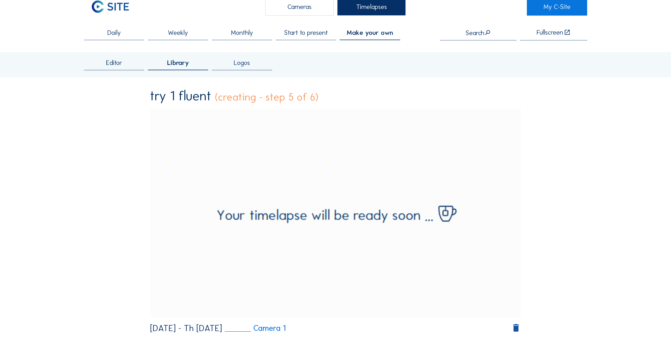
scroll to position [0, 0]
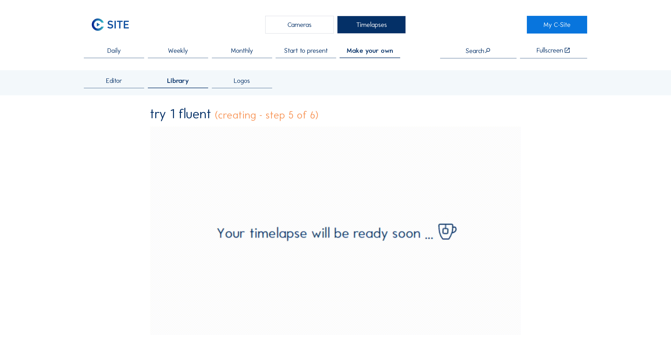
click at [128, 81] on div "Editor" at bounding box center [114, 82] width 60 height 11
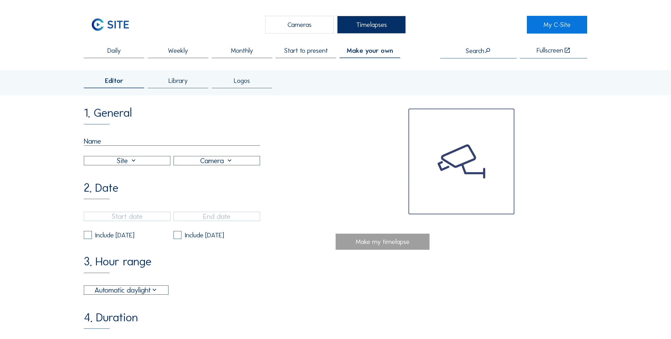
click at [183, 91] on div "Editor Library Logos" at bounding box center [335, 82] width 671 height 25
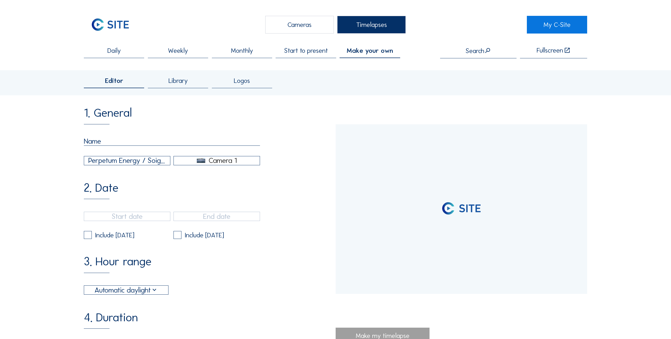
click at [184, 86] on div "Library" at bounding box center [178, 82] width 60 height 11
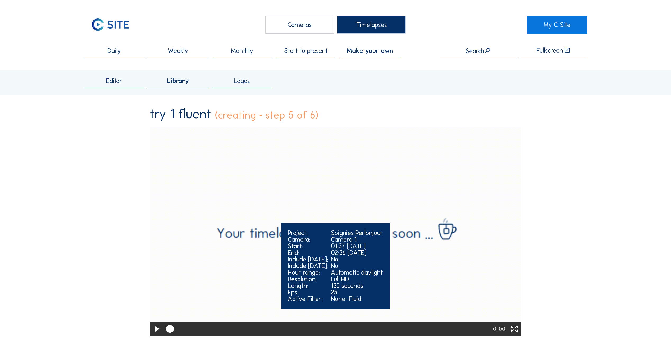
click at [343, 155] on video "Your browser does not support the video tag." at bounding box center [335, 231] width 371 height 209
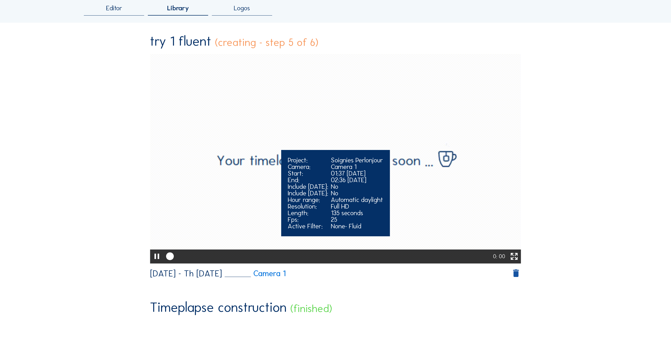
scroll to position [79, 0]
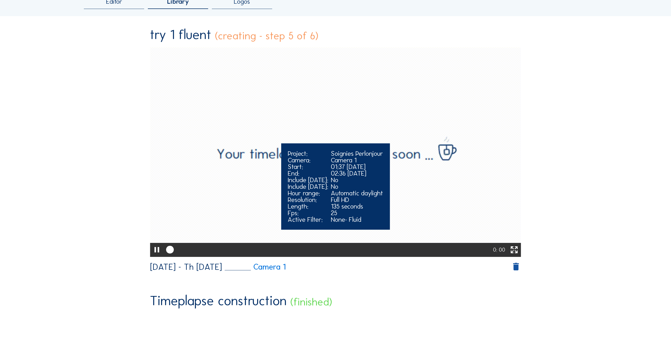
click at [264, 111] on video "Your browser does not support the video tag." at bounding box center [335, 152] width 371 height 209
click at [263, 111] on video "Your browser does not support the video tag." at bounding box center [335, 152] width 371 height 209
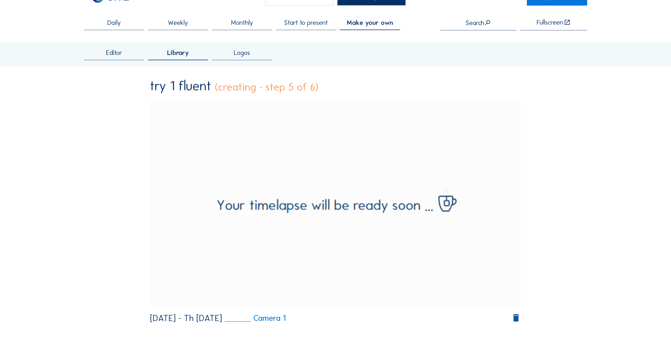
scroll to position [0, 0]
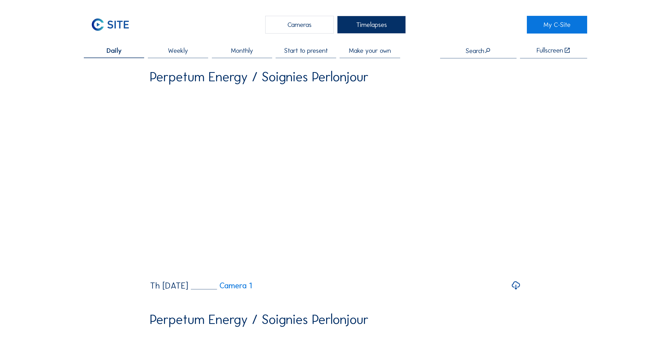
click at [355, 52] on span "Make your own" at bounding box center [370, 50] width 42 height 7
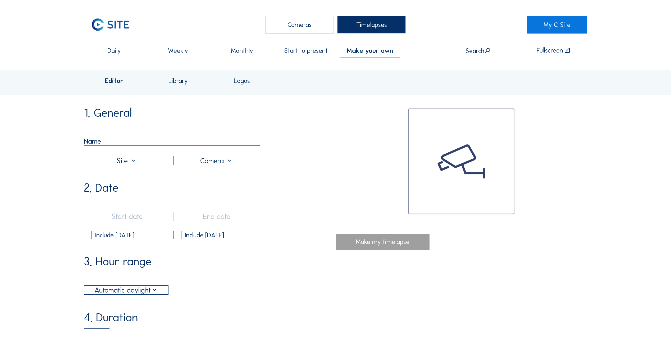
scroll to position [26, 0]
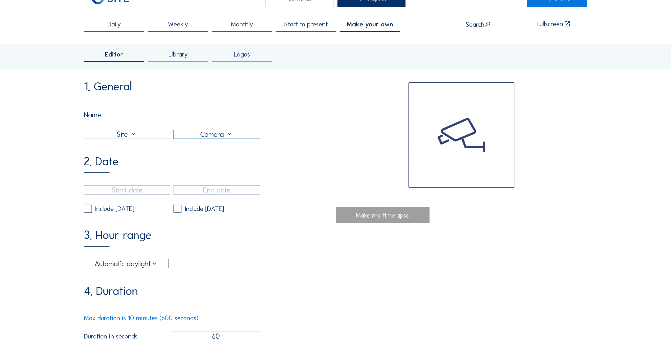
click at [182, 60] on div "Library" at bounding box center [178, 56] width 60 height 11
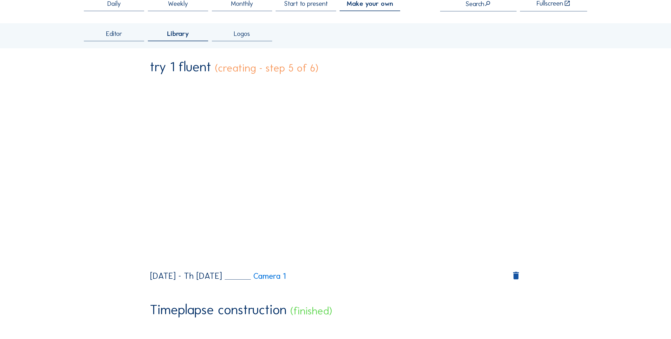
scroll to position [53, 0]
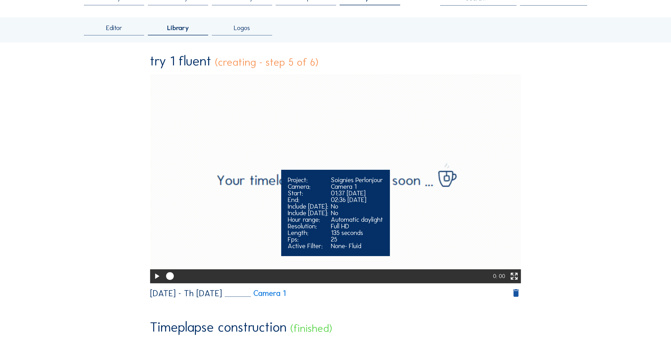
click at [155, 277] on icon at bounding box center [156, 276] width 9 height 11
click at [347, 219] on div "Automatic daylight" at bounding box center [357, 219] width 52 height 7
click at [156, 280] on icon at bounding box center [156, 276] width 9 height 11
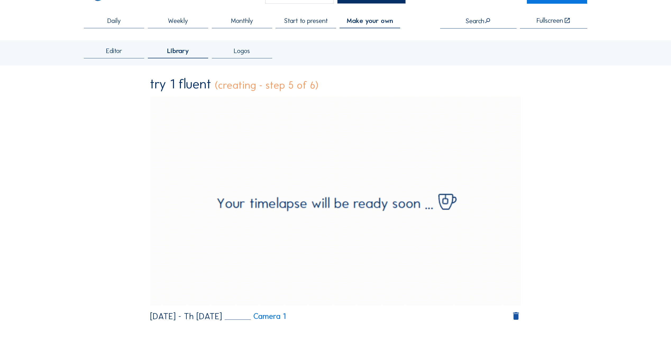
scroll to position [0, 0]
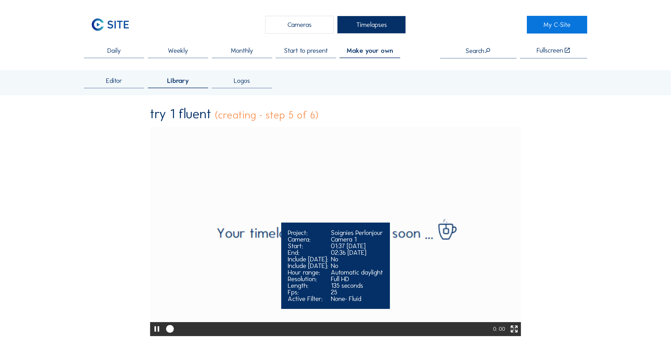
click at [256, 229] on video "Your browser does not support the video tag." at bounding box center [335, 231] width 371 height 209
click at [256, 228] on video "Your browser does not support the video tag." at bounding box center [335, 231] width 371 height 209
click at [250, 223] on video "Your browser does not support the video tag." at bounding box center [335, 231] width 371 height 209
click at [246, 219] on video "Your browser does not support the video tag." at bounding box center [335, 231] width 371 height 209
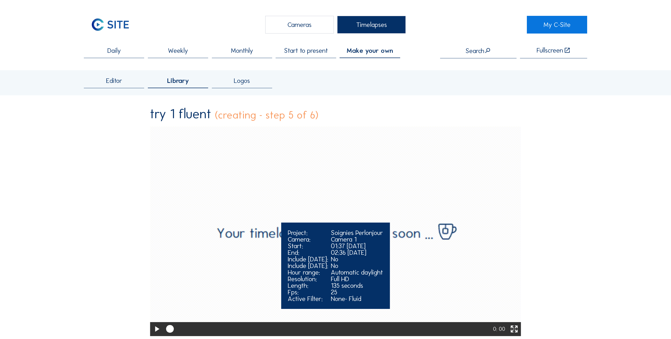
click at [244, 219] on video "Your browser does not support the video tag." at bounding box center [335, 231] width 371 height 209
click at [243, 219] on video "Your browser does not support the video tag." at bounding box center [335, 231] width 371 height 209
click at [357, 181] on video "Your browser does not support the video tag." at bounding box center [335, 231] width 371 height 209
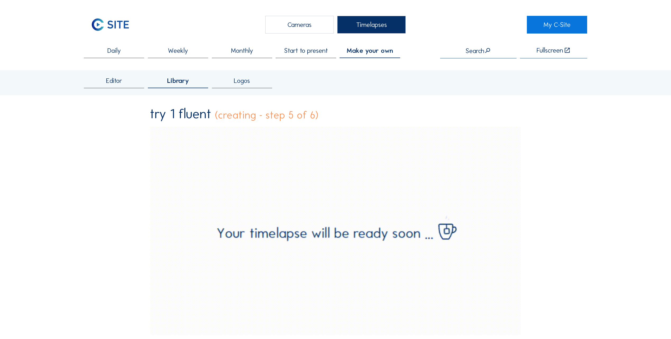
click at [178, 51] on span "Weekly" at bounding box center [178, 50] width 20 height 7
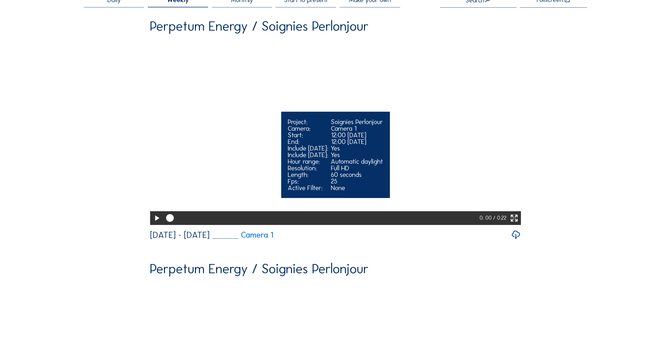
scroll to position [53, 0]
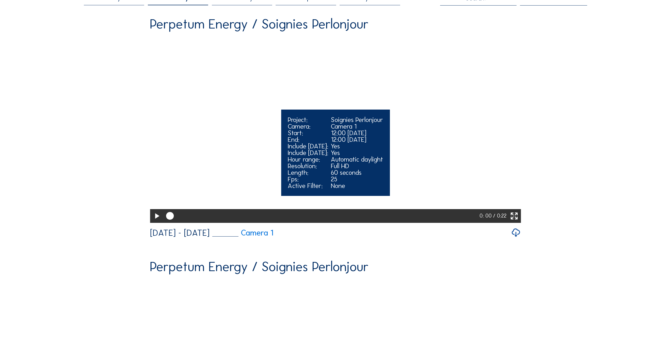
click at [172, 221] on video "Your browser does not support the video tag." at bounding box center [335, 129] width 371 height 185
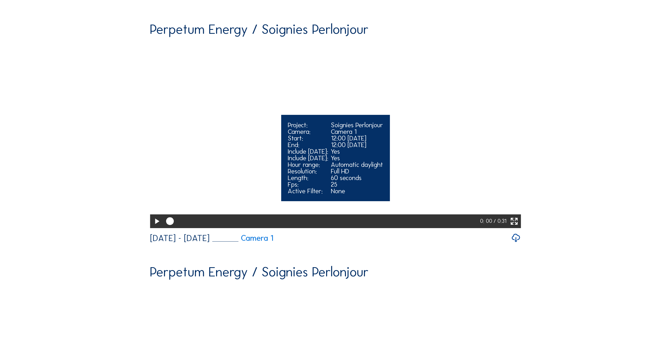
scroll to position [291, 0]
click at [261, 182] on video "Your browser does not support the video tag." at bounding box center [335, 134] width 371 height 185
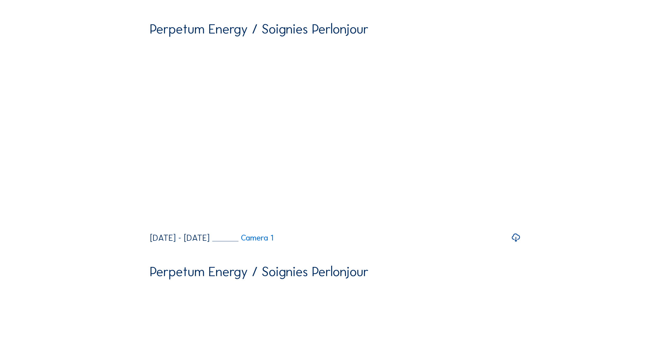
click at [521, 244] on icon at bounding box center [516, 238] width 10 height 12
